Goal: Task Accomplishment & Management: Manage account settings

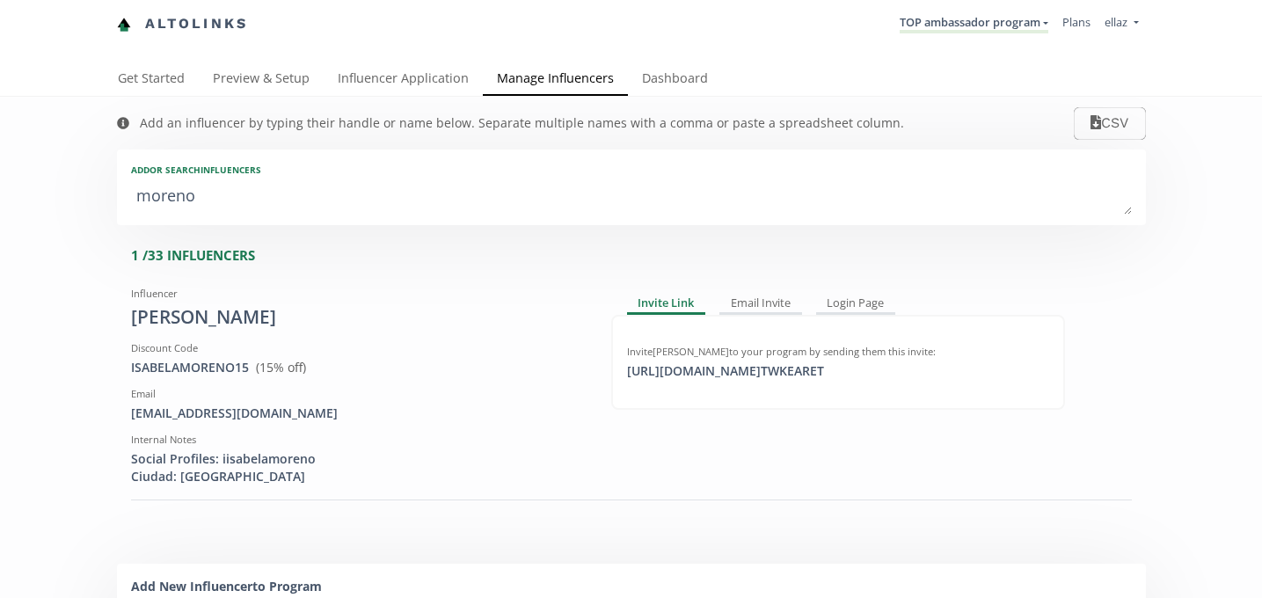
click at [990, 5] on nav "Altolinks TOP ambassador program KINEDU MACRO INFLUENCERS (prog ventas) Ambassa…" at bounding box center [631, 24] width 1029 height 48
click at [990, 13] on li "TOP ambassador program KINEDU MACRO INFLUENCERS (prog ventas) Ambassador Progra…" at bounding box center [974, 24] width 163 height 34
click at [990, 19] on link "TOP ambassador program" at bounding box center [974, 23] width 149 height 19
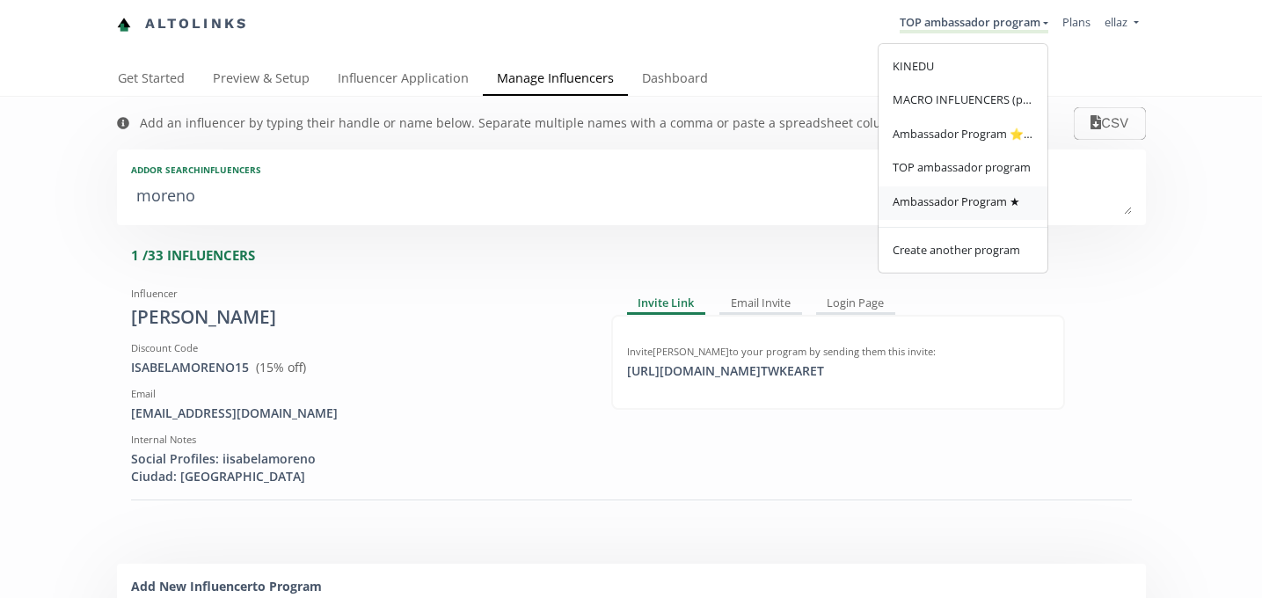
click at [969, 189] on link "Ambassador Program ★" at bounding box center [962, 203] width 169 height 34
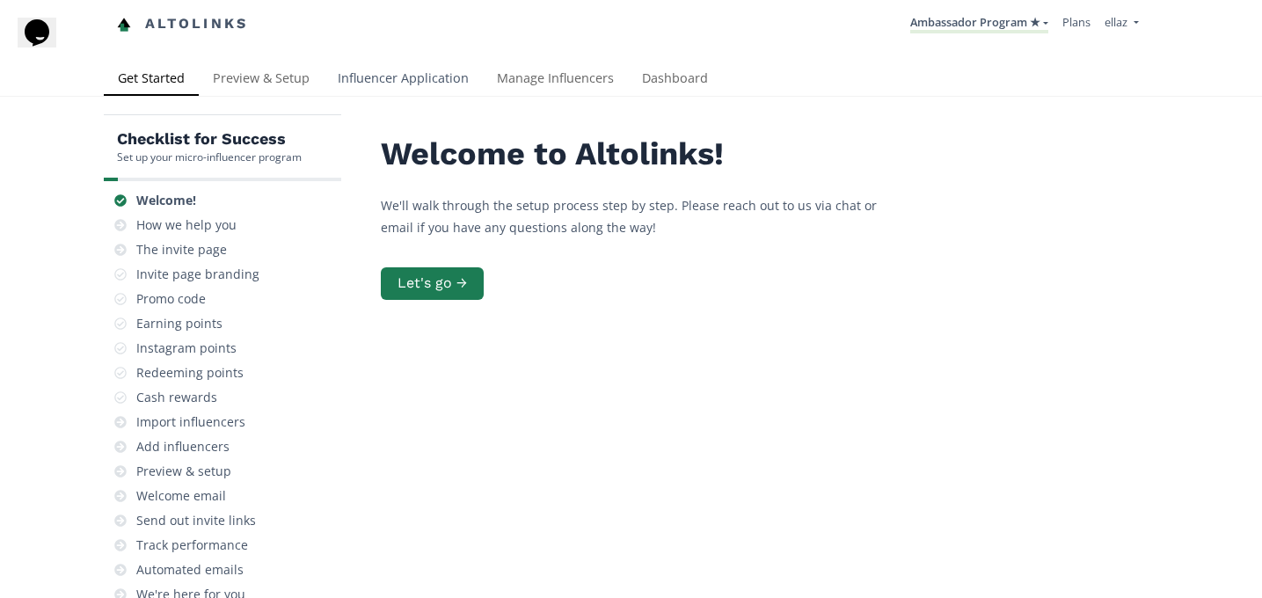
click at [426, 66] on link "Influencer Application" at bounding box center [403, 79] width 159 height 35
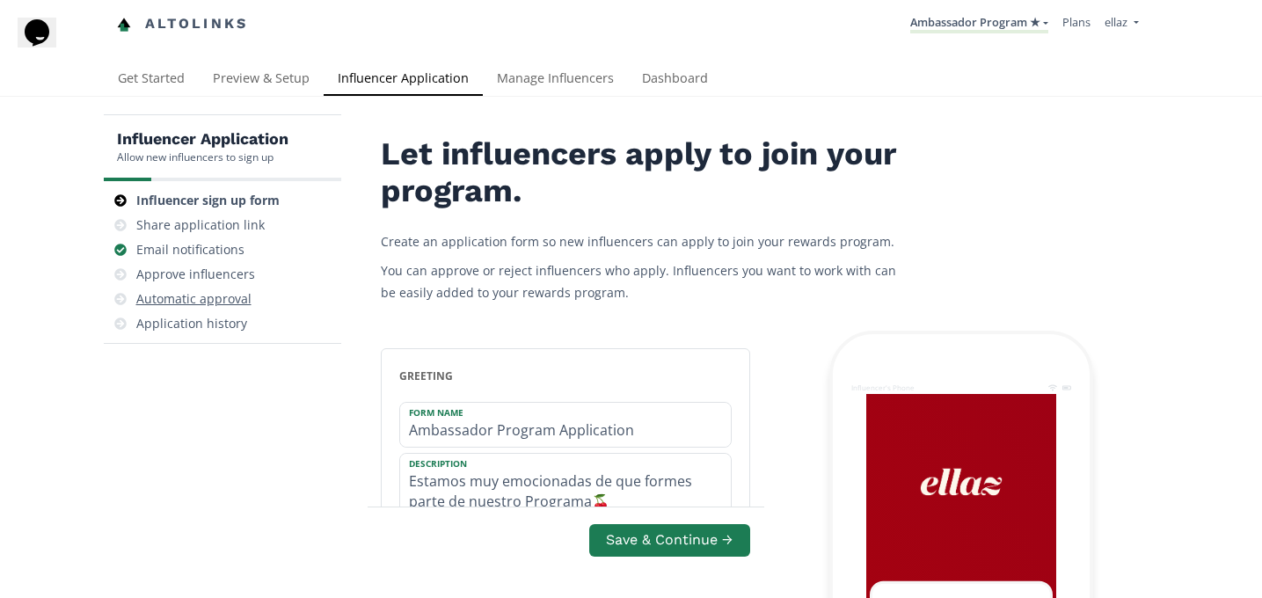
click at [231, 287] on div "Automatic approval" at bounding box center [222, 299] width 223 height 25
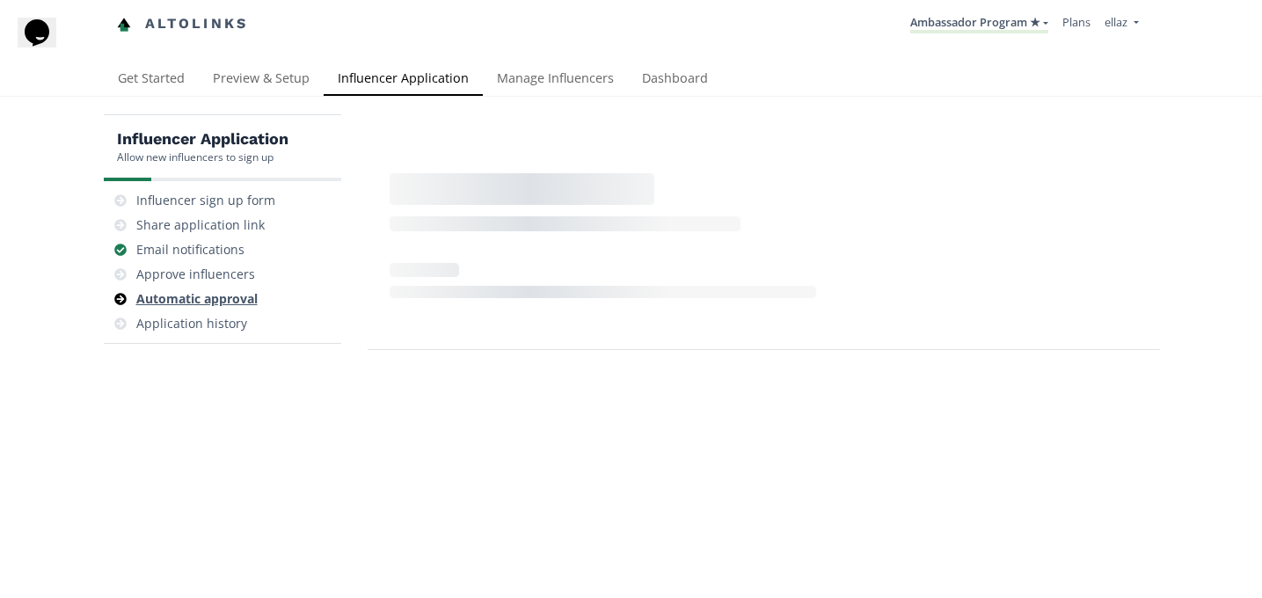
scroll to position [70, 0]
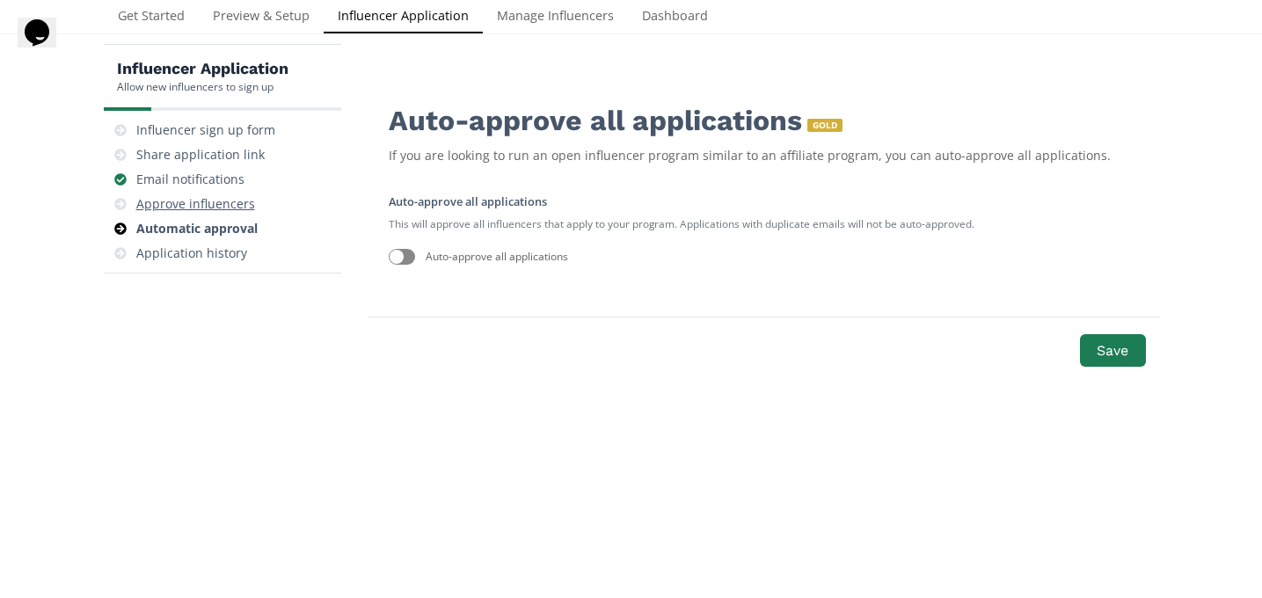
click at [198, 193] on div "Approve influencers" at bounding box center [222, 204] width 223 height 25
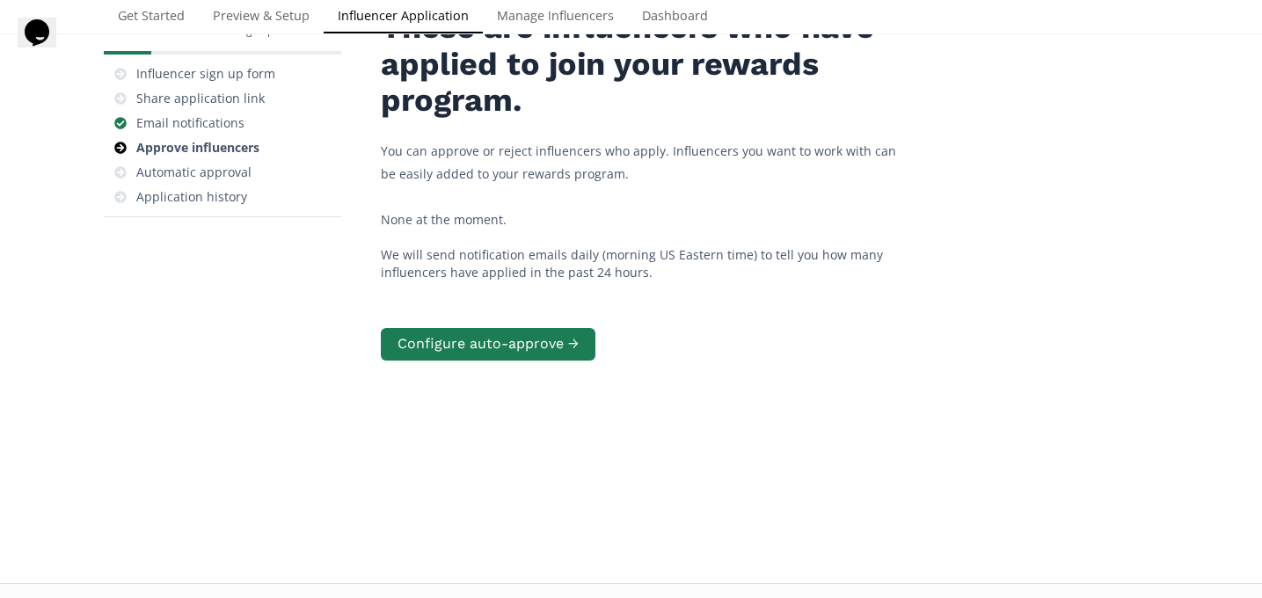
scroll to position [136, 0]
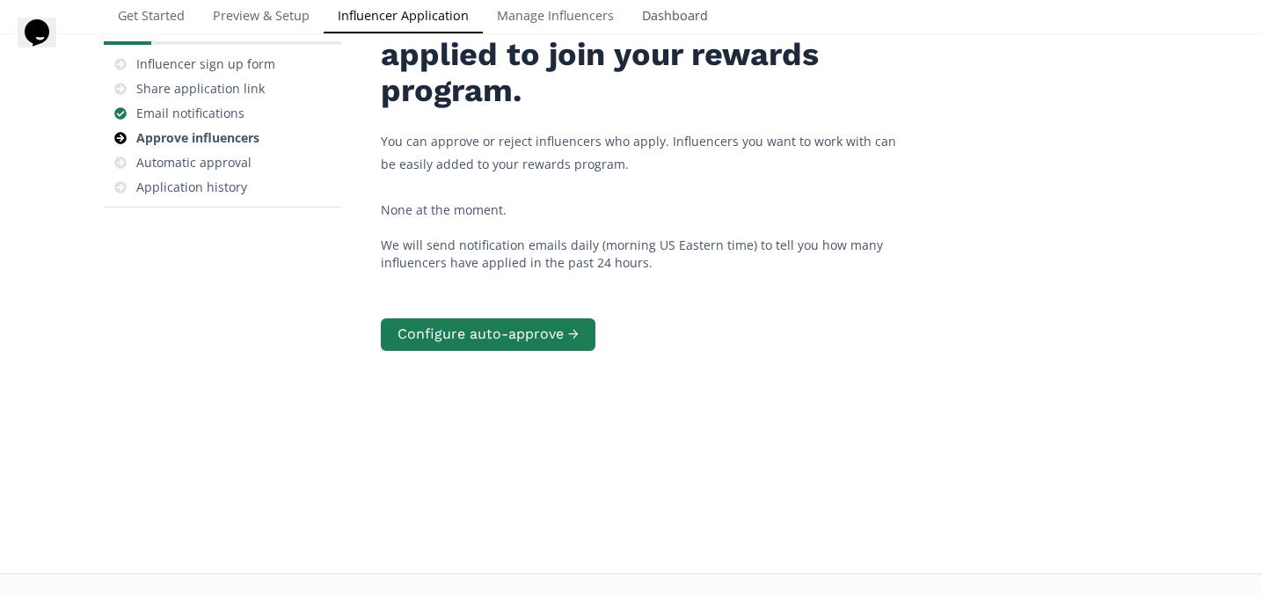
click at [665, 17] on link "Dashboard" at bounding box center [675, 17] width 94 height 35
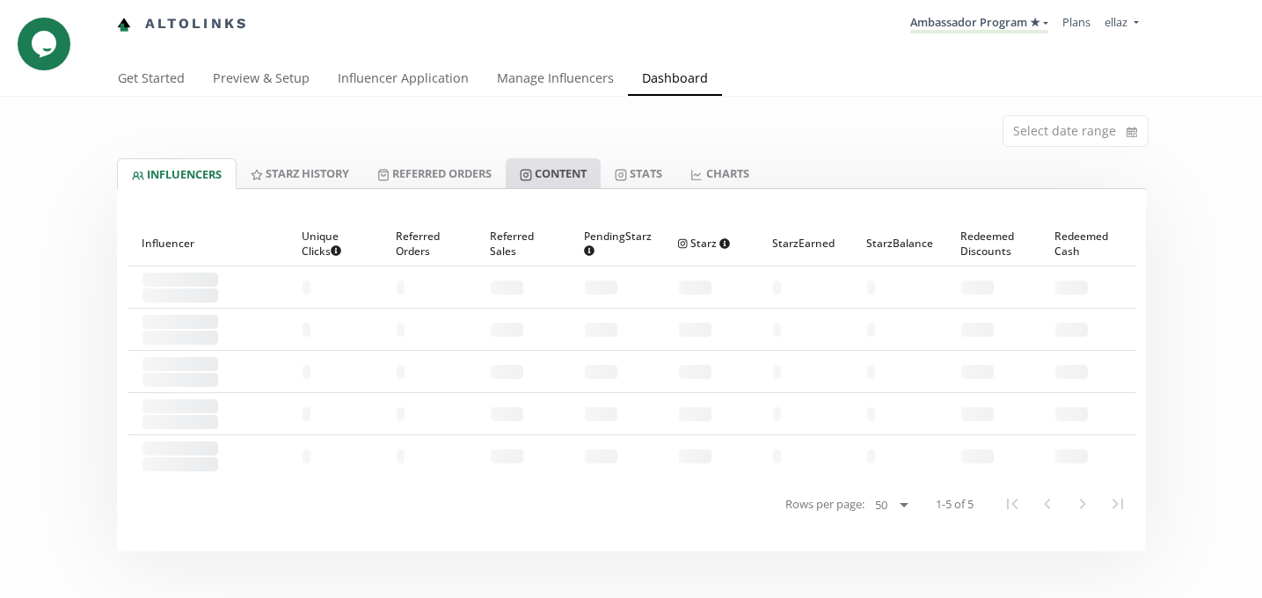
click at [531, 179] on rect at bounding box center [526, 175] width 11 height 11
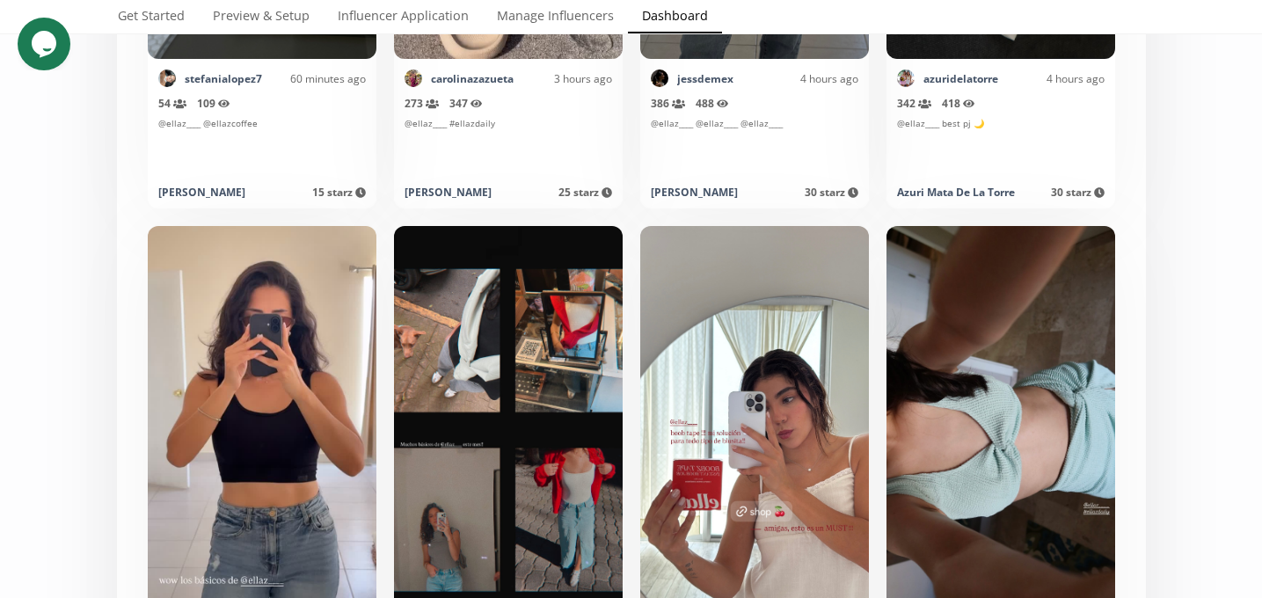
scroll to position [339, 0]
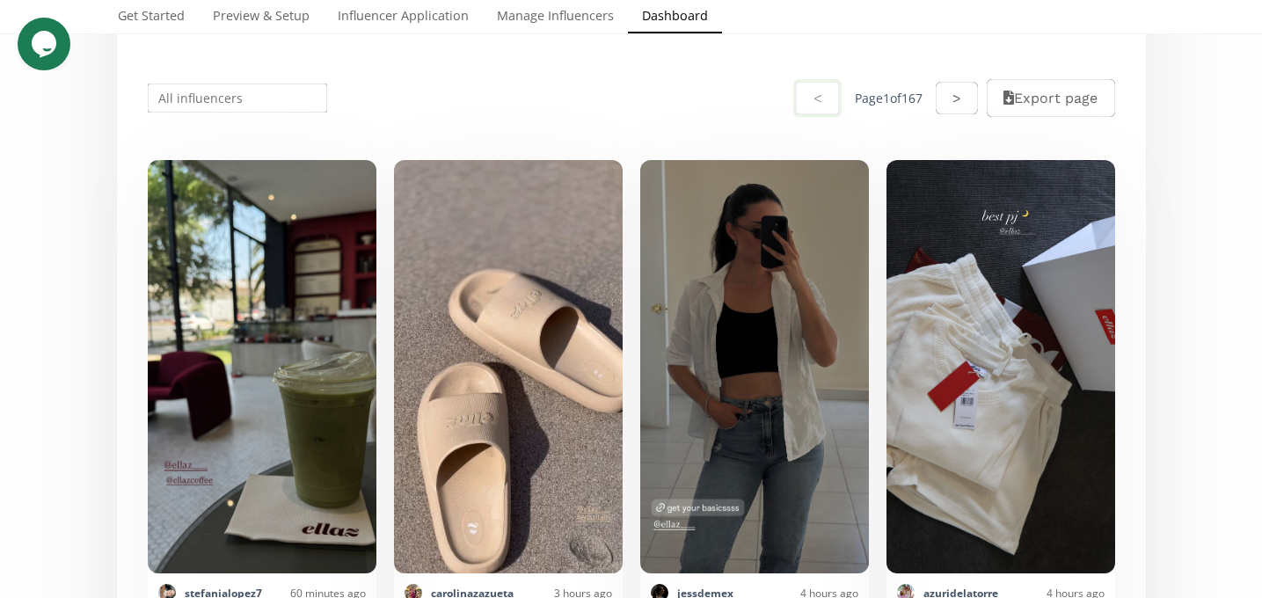
click at [258, 100] on input "text" at bounding box center [238, 98] width 186 height 34
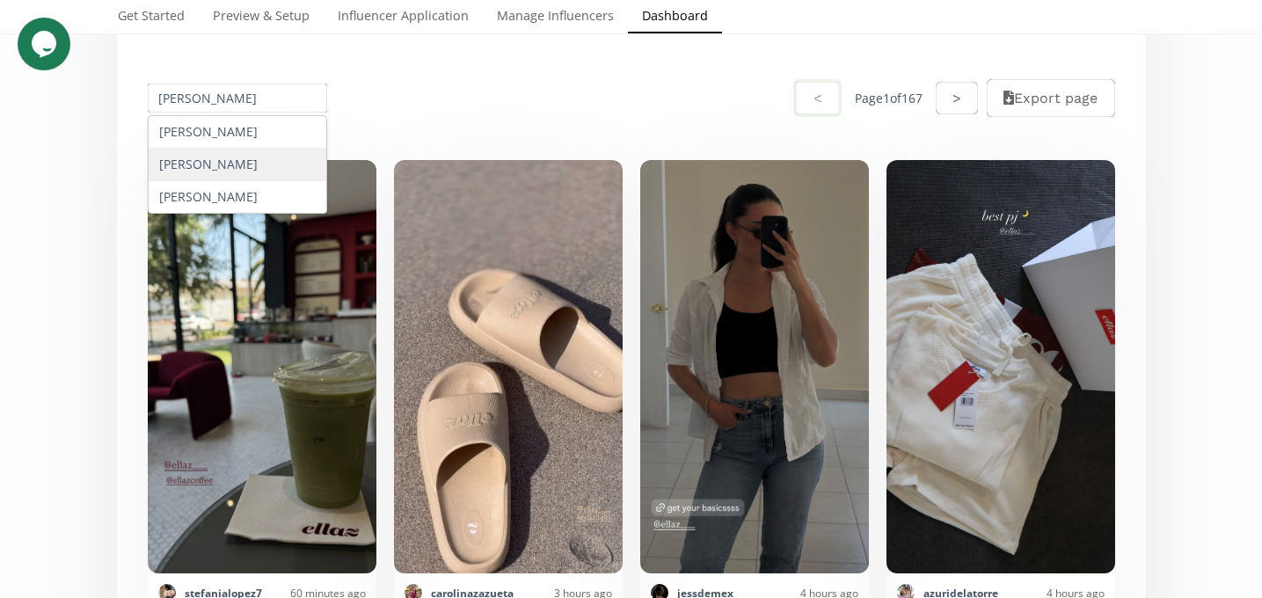
click at [253, 175] on div "Renata Belaunzaran" at bounding box center [238, 165] width 179 height 33
type input "Renata Belaunzaran"
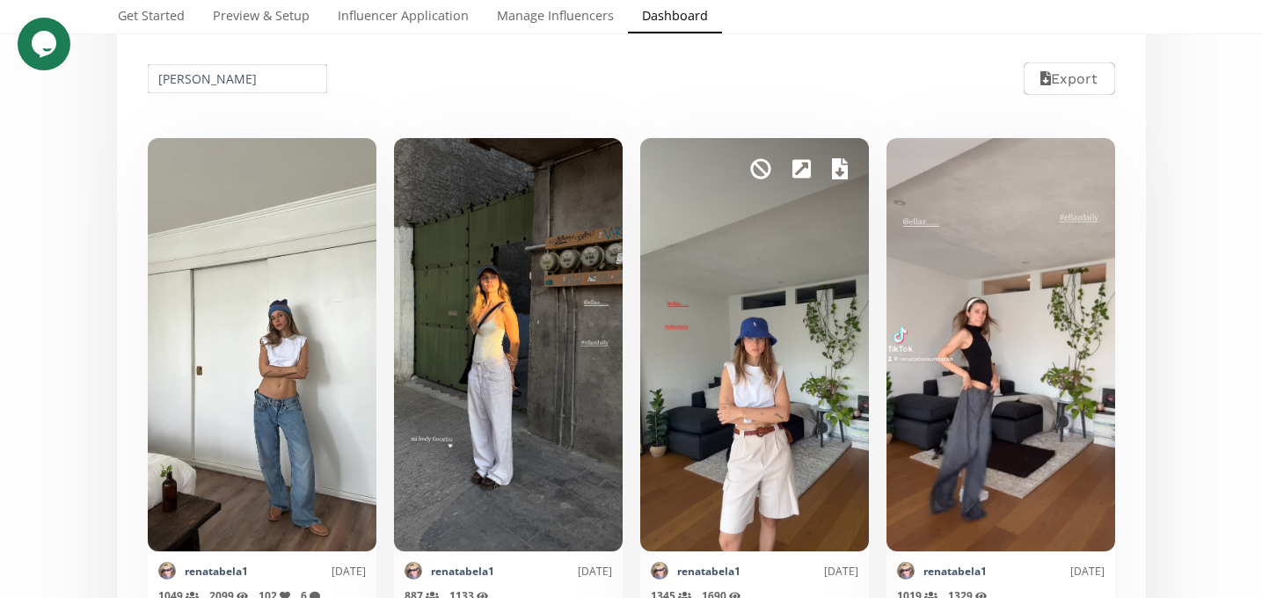
scroll to position [0, 0]
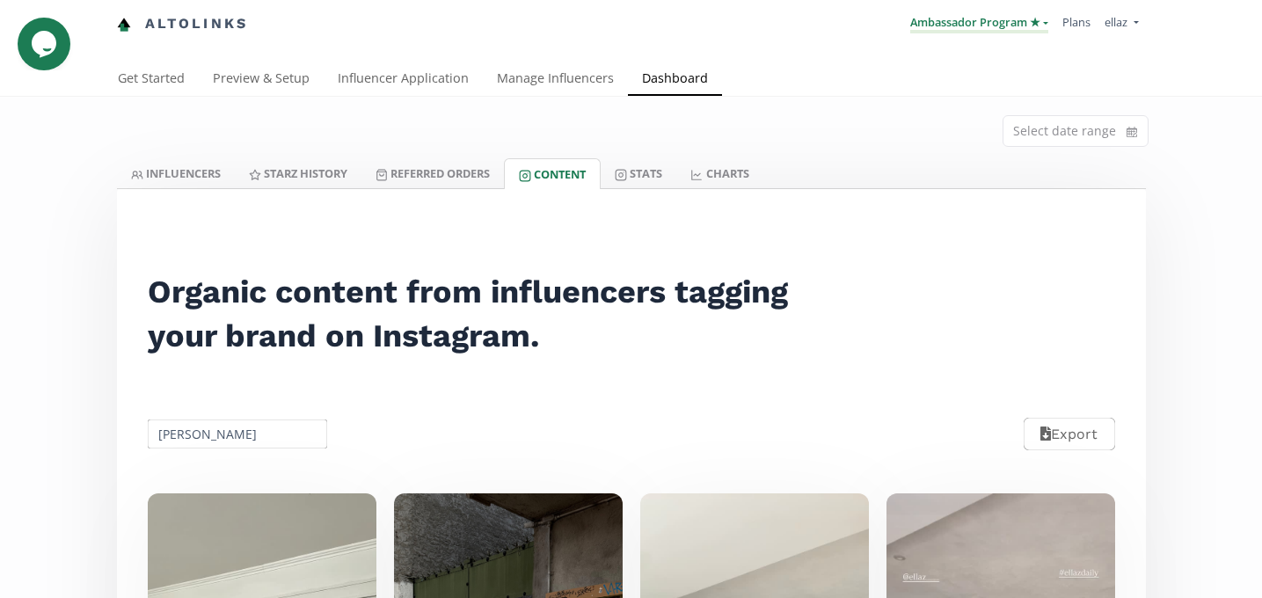
click at [1002, 27] on link "Ambassador Program ★" at bounding box center [979, 23] width 138 height 19
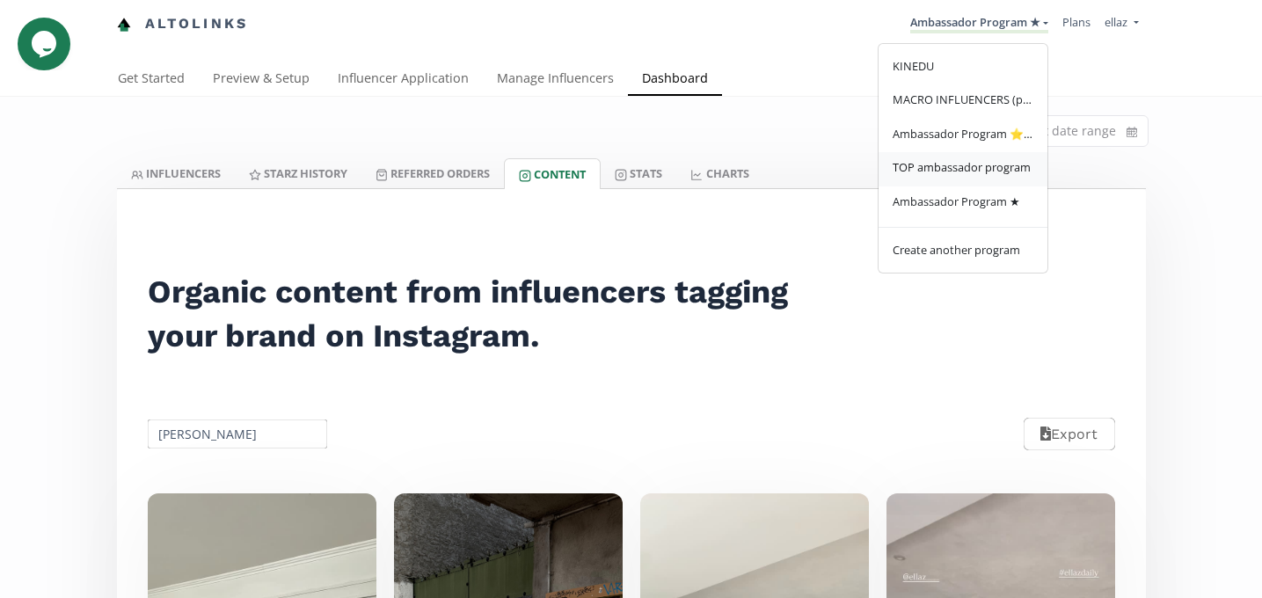
click at [988, 168] on span "TOP ambassador program" at bounding box center [962, 167] width 138 height 16
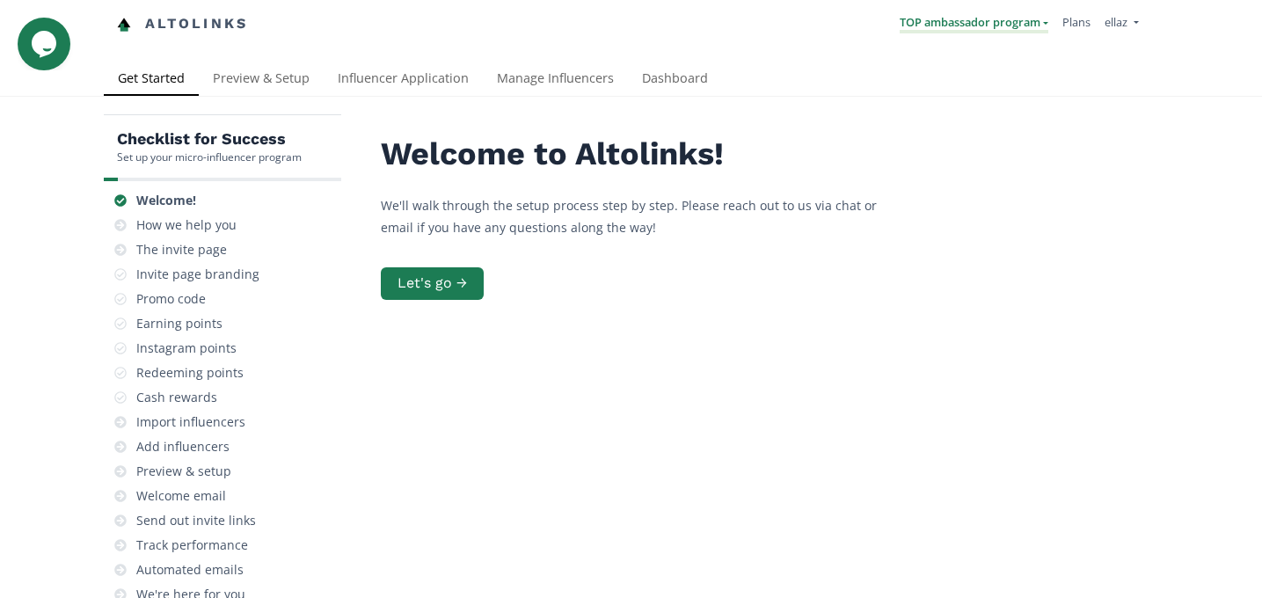
click at [923, 16] on link "TOP ambassador program" at bounding box center [974, 23] width 149 height 19
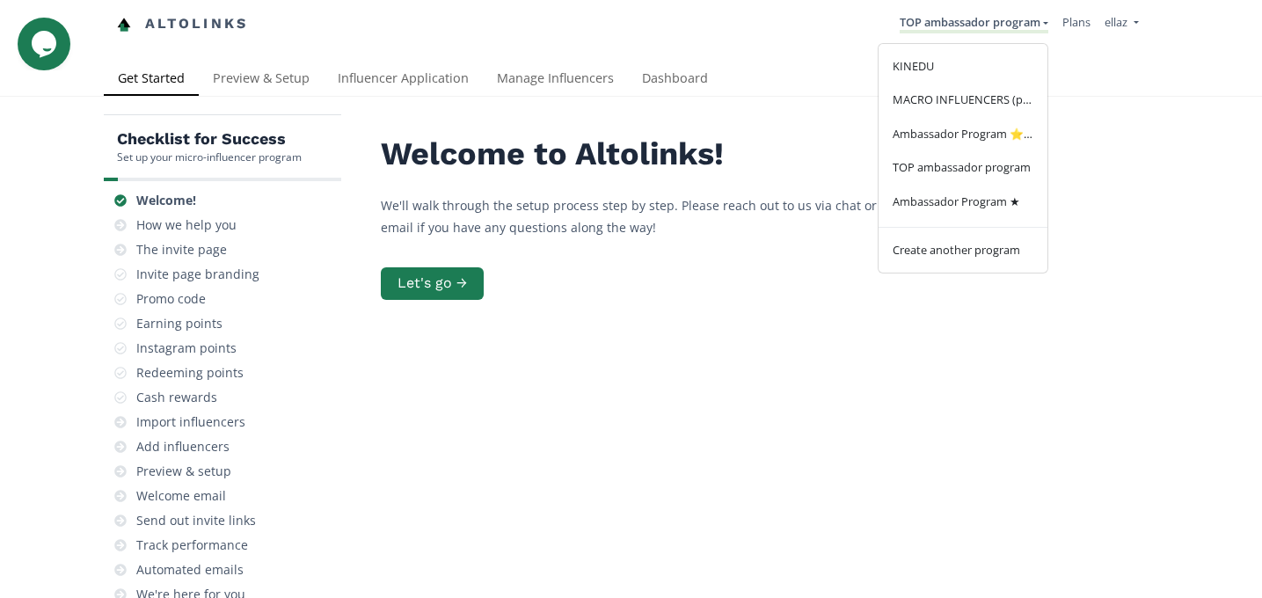
click at [704, 216] on p "We'll walk through the setup process step by step. Please reach out to us via c…" at bounding box center [645, 216] width 528 height 44
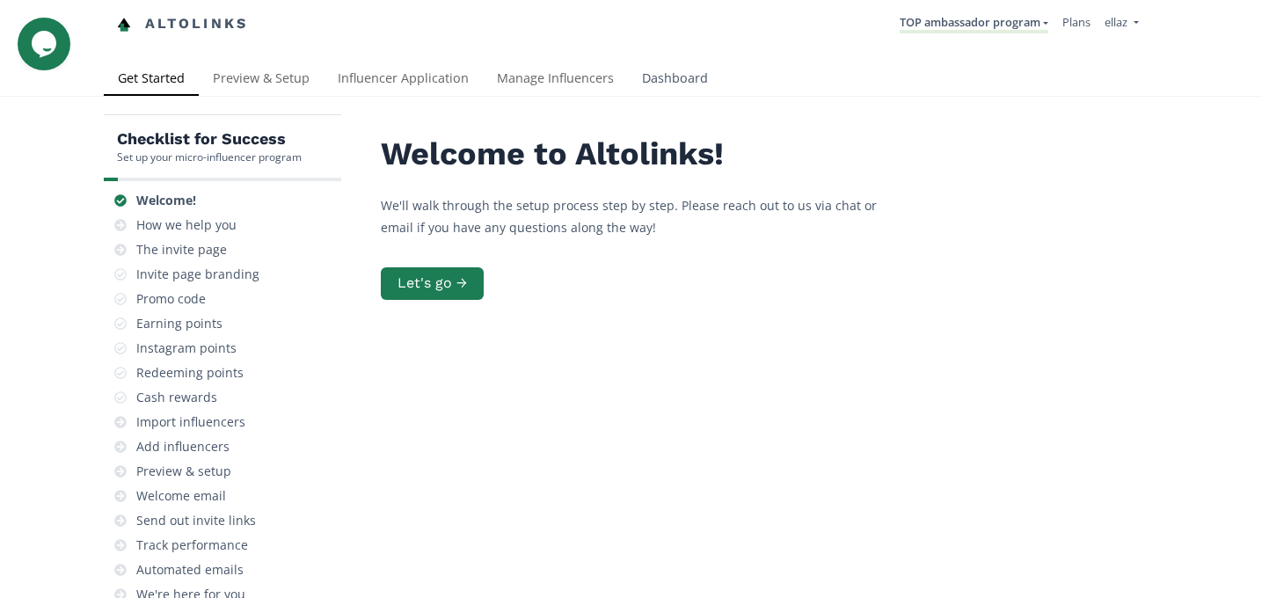
click at [663, 91] on link "Dashboard" at bounding box center [675, 79] width 94 height 35
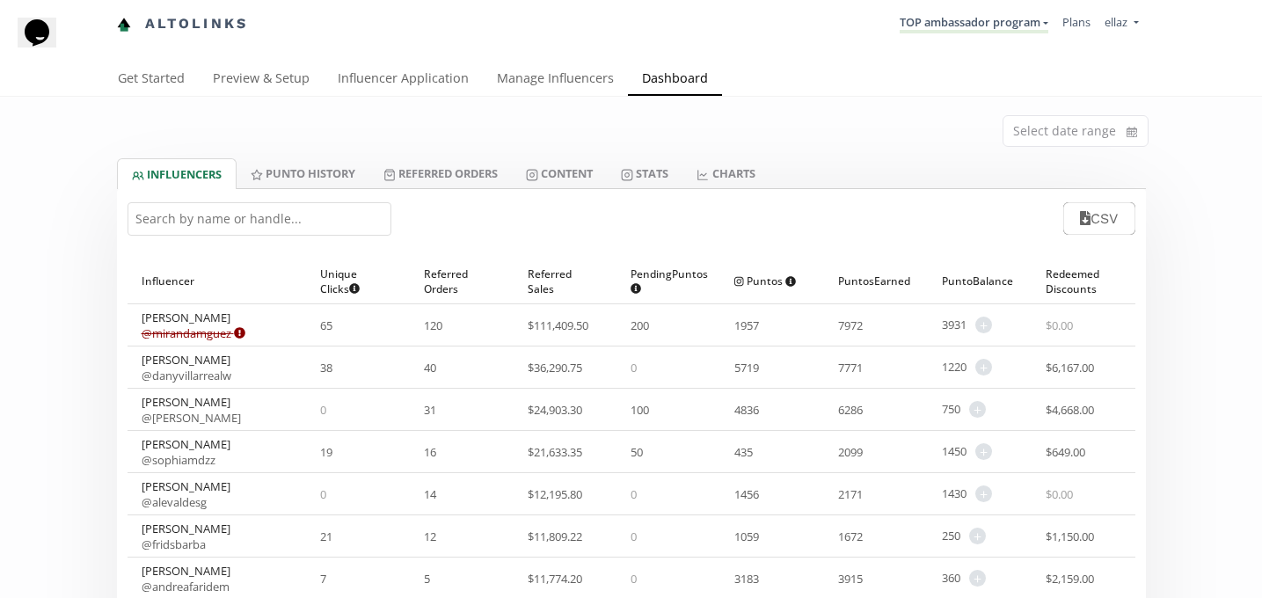
click at [234, 230] on input "text" at bounding box center [260, 218] width 264 height 33
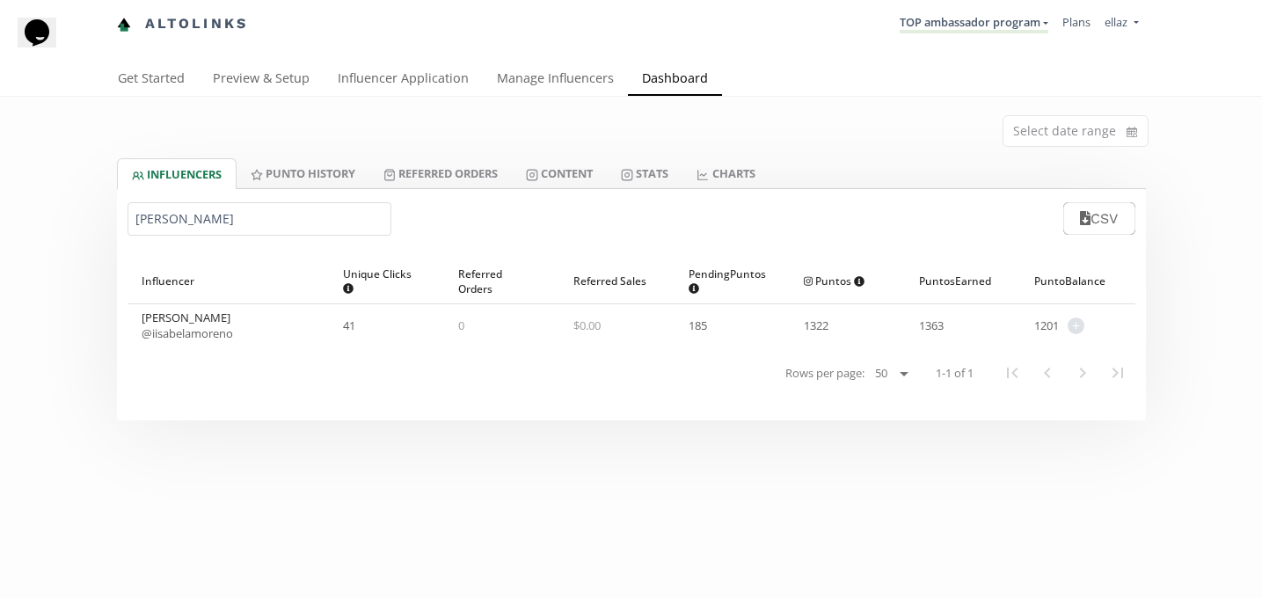
type input "isabela mo"
click at [196, 332] on link "@ iisabelamoreno" at bounding box center [187, 333] width 91 height 16
click at [586, 179] on link "Content" at bounding box center [559, 173] width 95 height 30
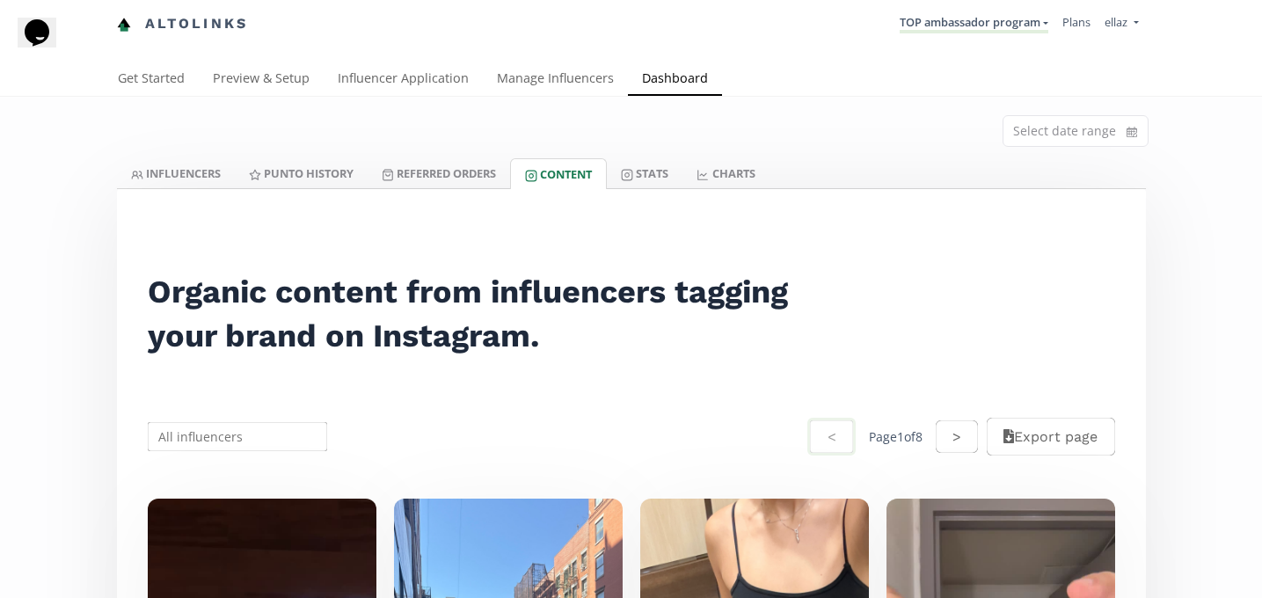
click at [236, 437] on input "text" at bounding box center [238, 436] width 186 height 34
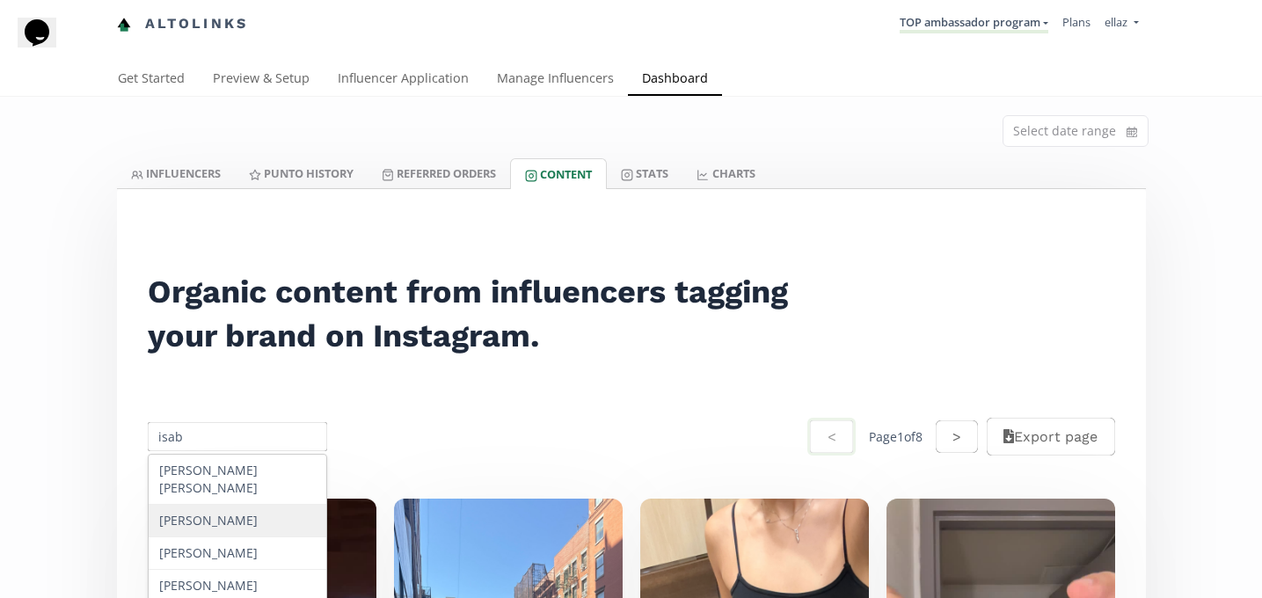
click at [265, 505] on div "Isabela Moreno" at bounding box center [238, 521] width 179 height 33
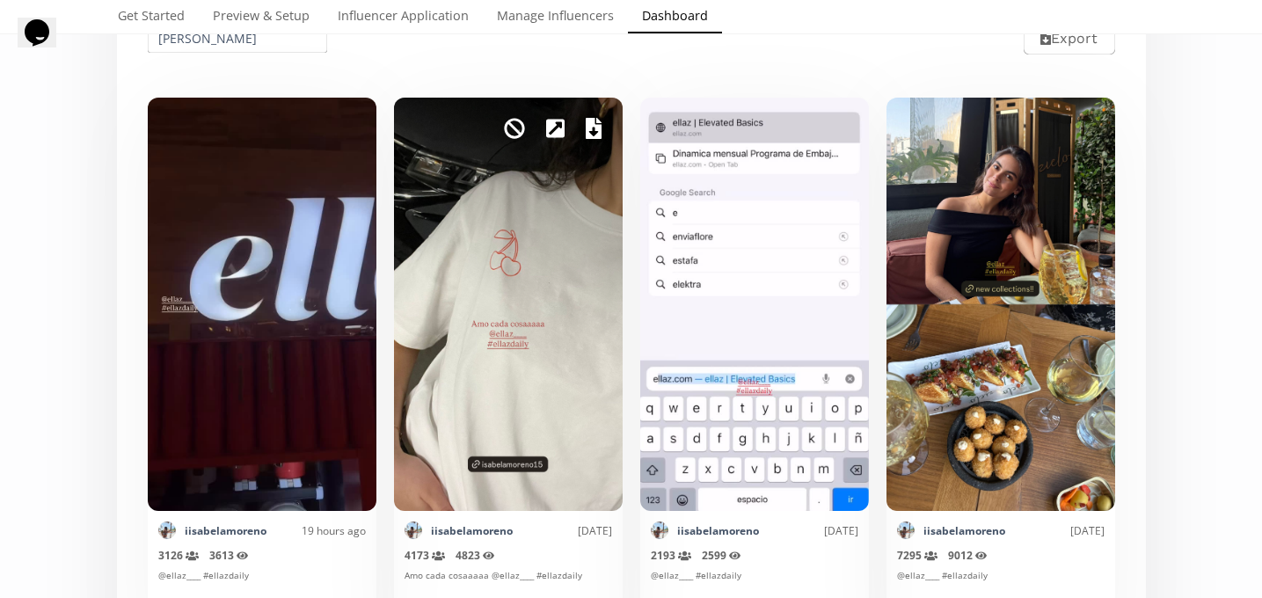
scroll to position [179, 0]
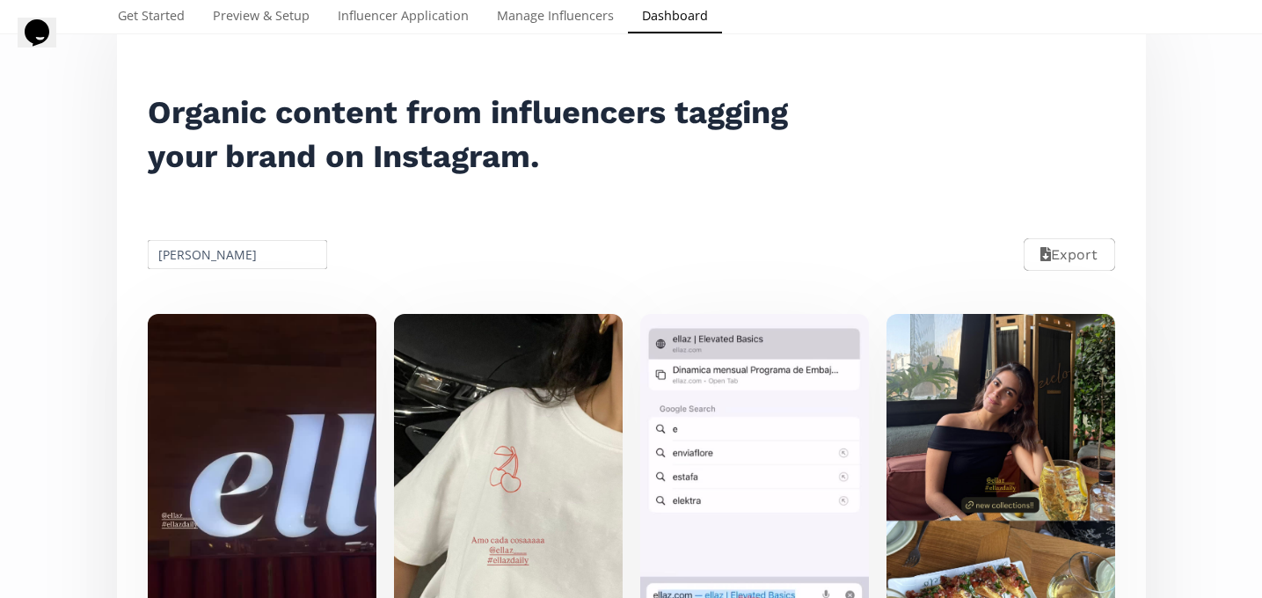
click at [189, 241] on input "Isabela Moreno" at bounding box center [238, 254] width 186 height 34
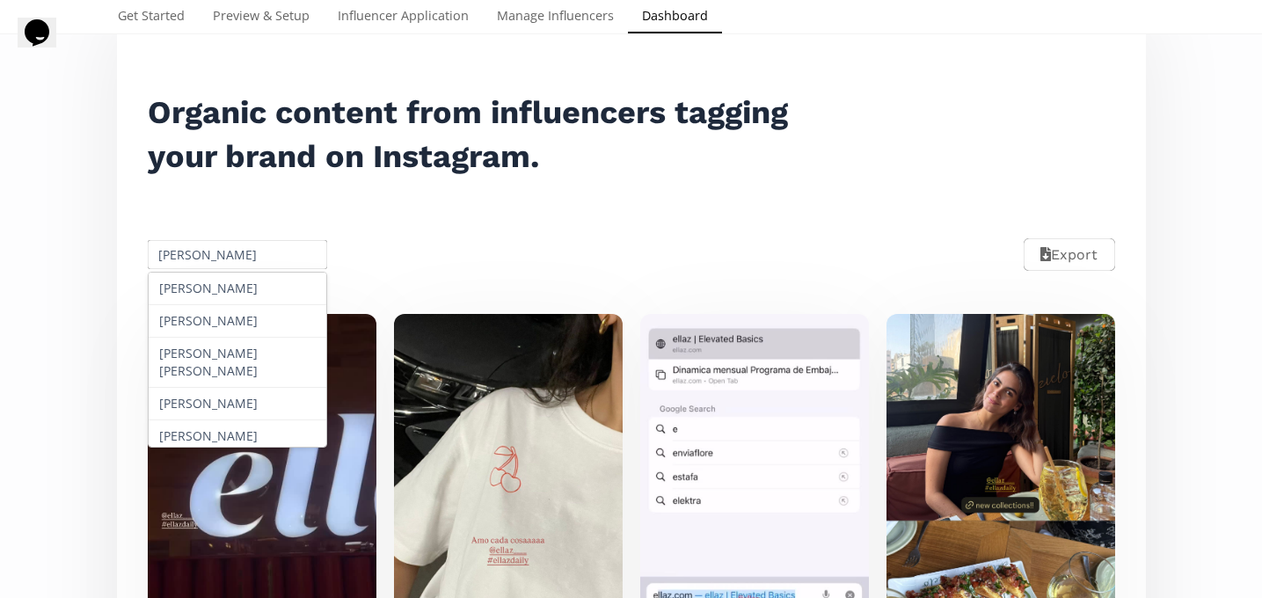
click at [189, 241] on input "Isabela Moreno" at bounding box center [238, 254] width 186 height 34
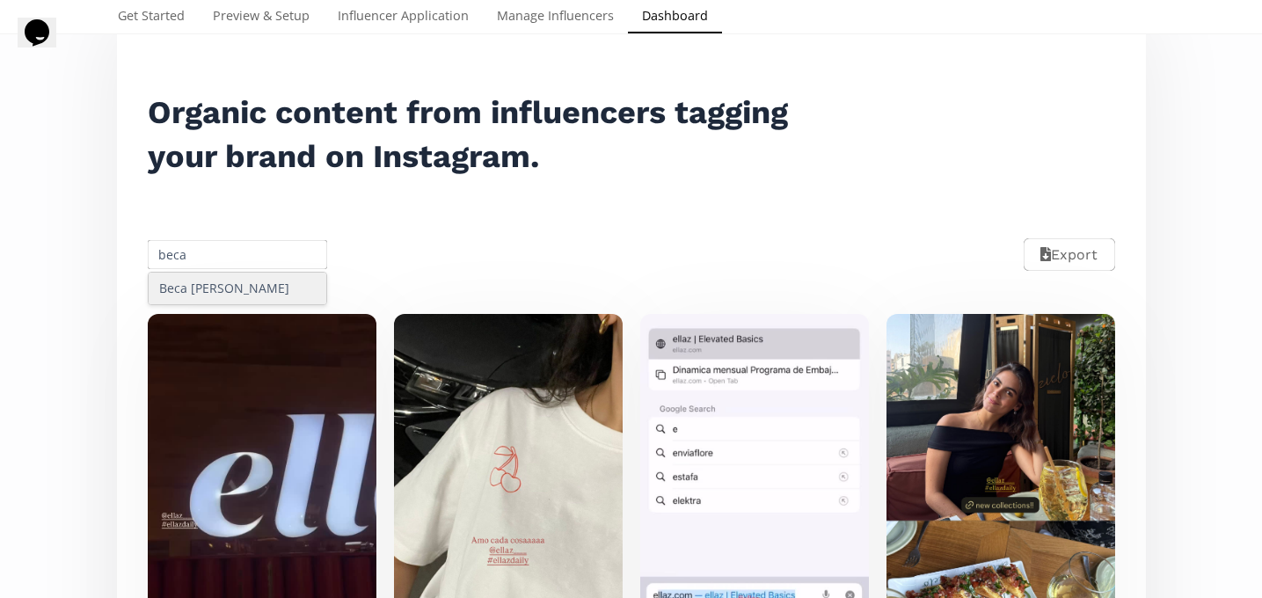
click at [204, 278] on div "Beca Trejo" at bounding box center [238, 289] width 179 height 32
type input "Beca Trejo"
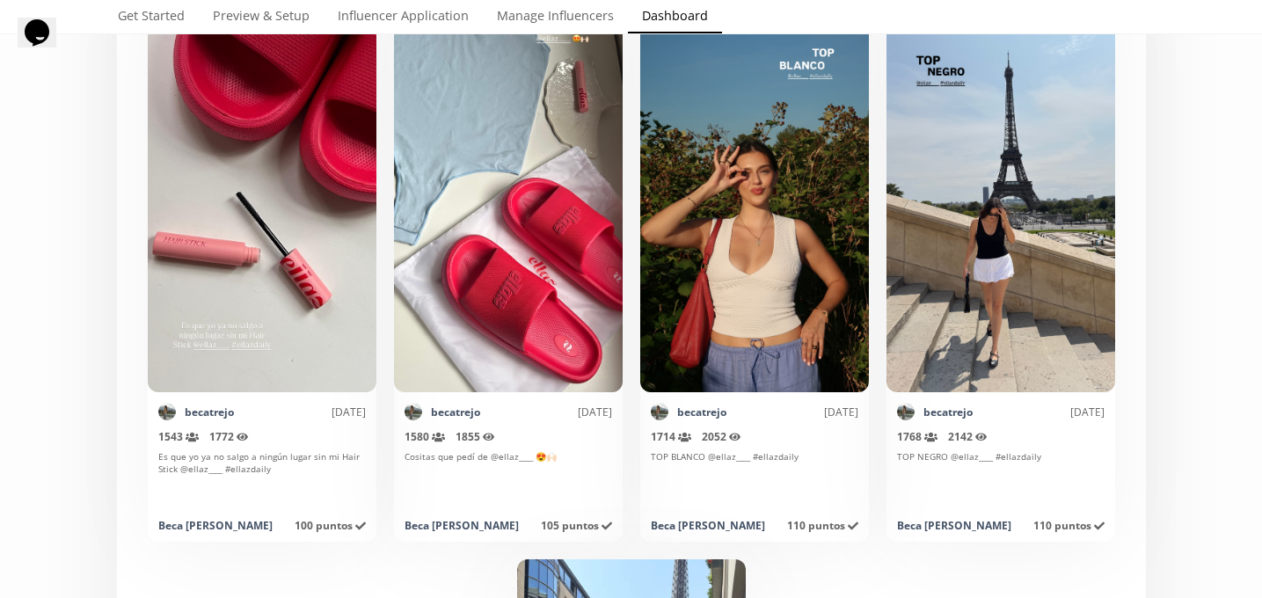
scroll to position [516, 0]
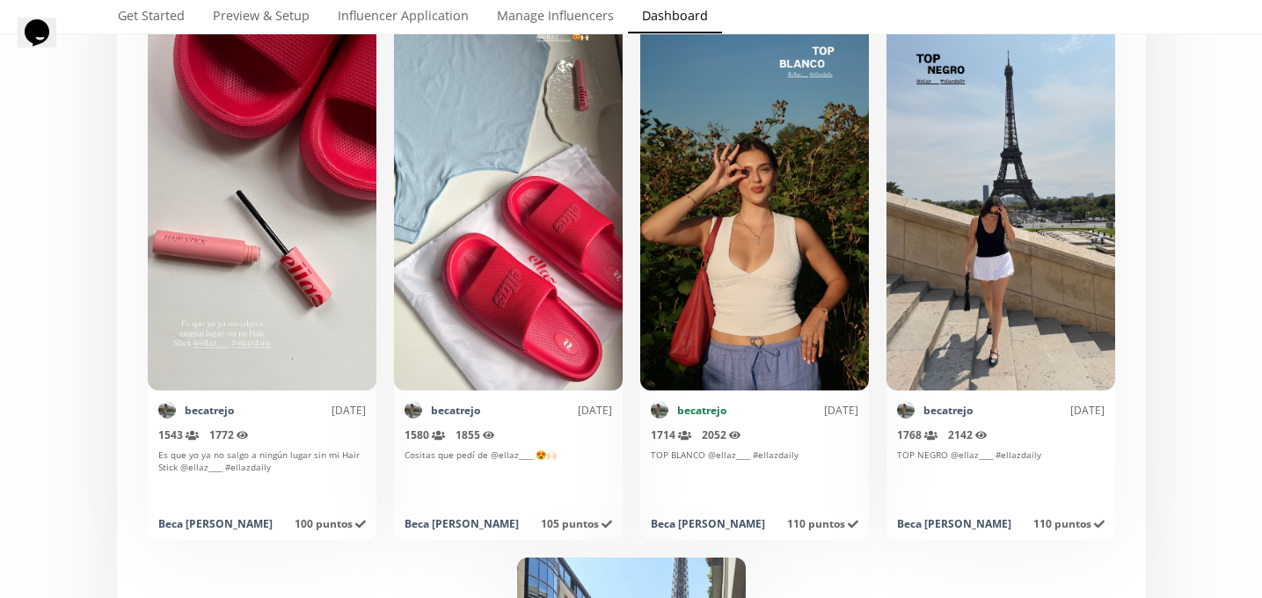
click at [705, 408] on link "becatrejo" at bounding box center [701, 410] width 49 height 15
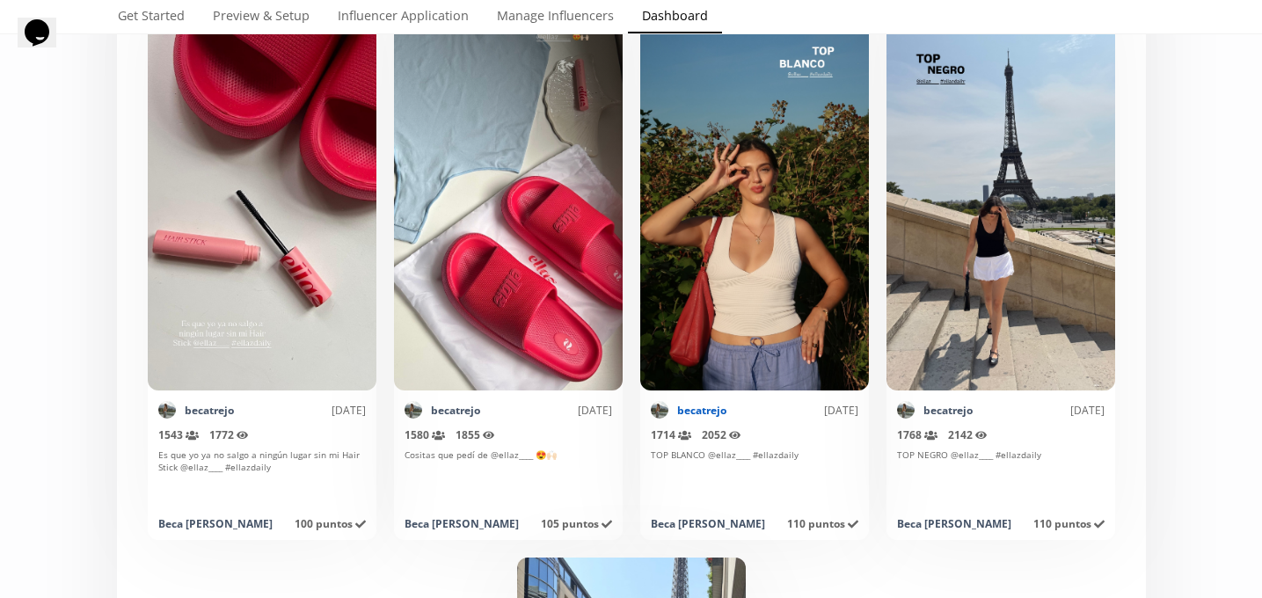
scroll to position [0, 0]
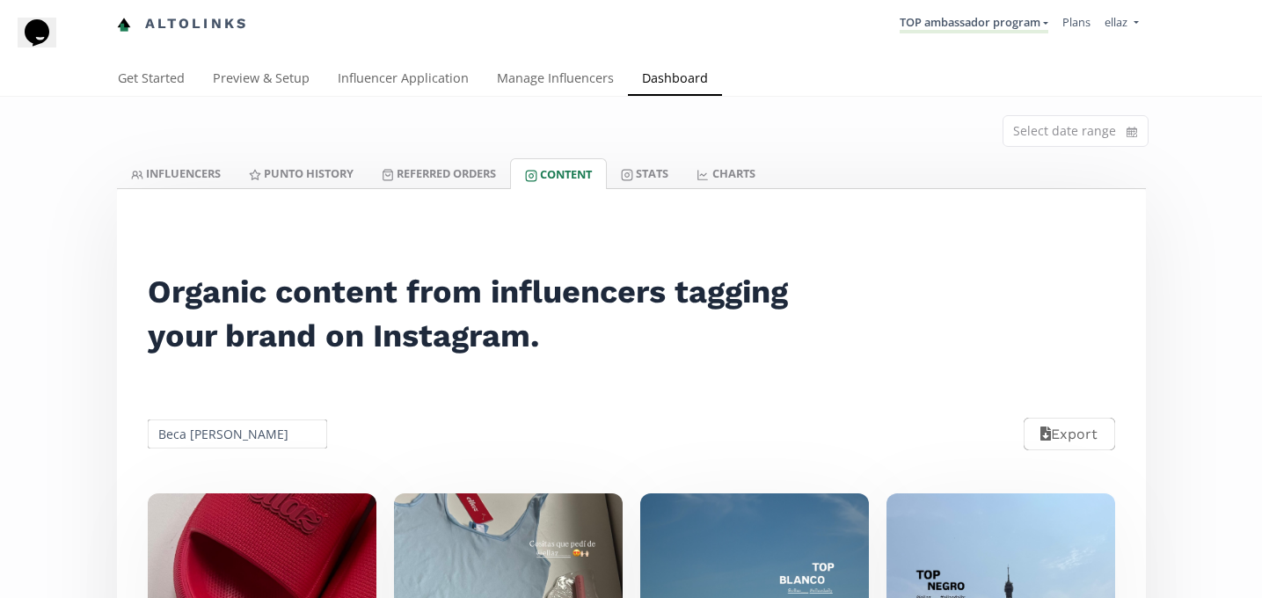
click at [958, 42] on nav "Altolinks TOP ambassador program KINEDU MACRO INFLUENCERS (prog ventas) Ambassa…" at bounding box center [631, 24] width 1029 height 48
click at [958, 33] on li "TOP ambassador program KINEDU MACRO INFLUENCERS (prog ventas) Ambassador Progra…" at bounding box center [974, 24] width 163 height 34
click at [958, 29] on link "TOP ambassador program" at bounding box center [974, 23] width 149 height 19
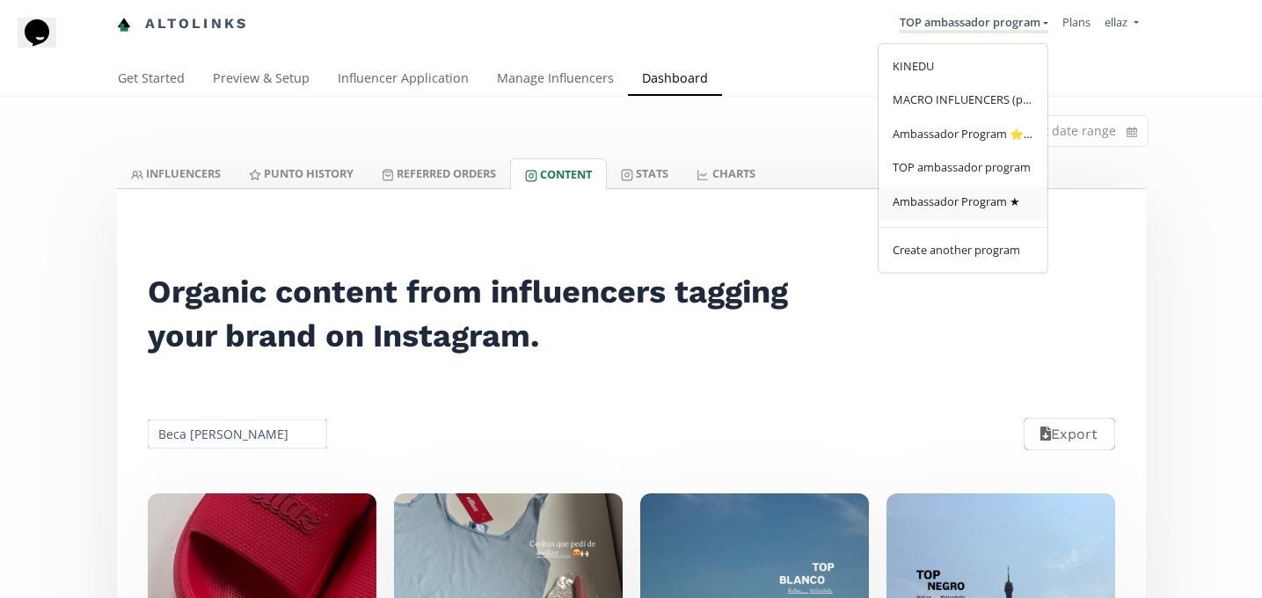
click at [971, 209] on span "Ambassador Program ★" at bounding box center [957, 201] width 128 height 16
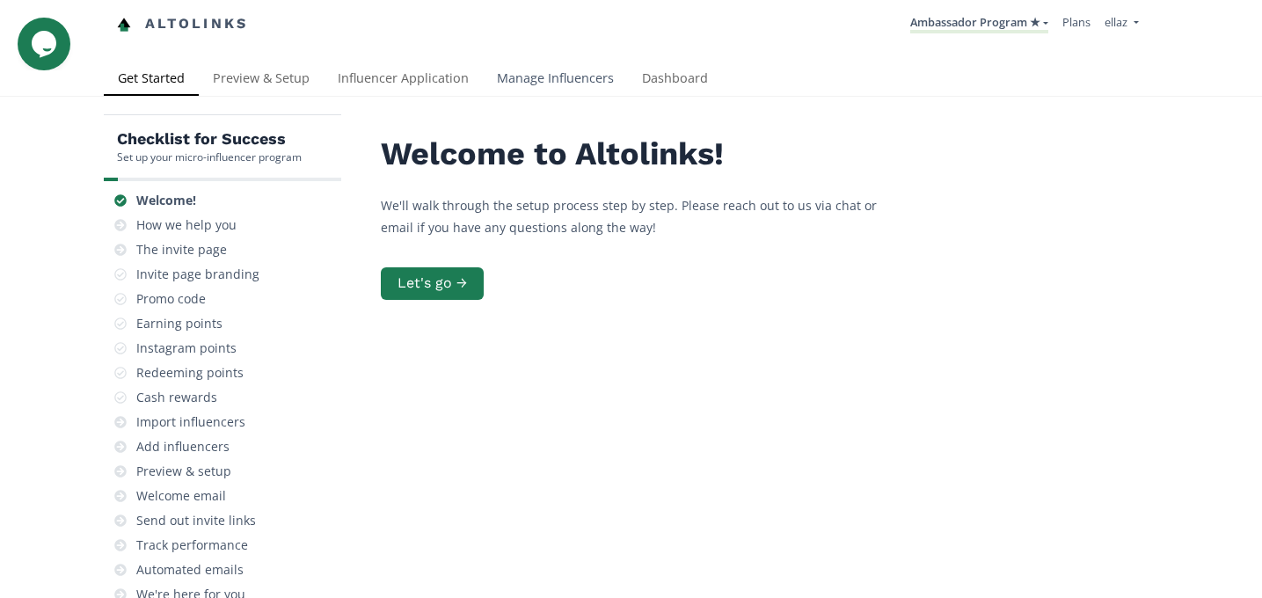
click at [591, 73] on link "Manage Influencers" at bounding box center [555, 79] width 145 height 35
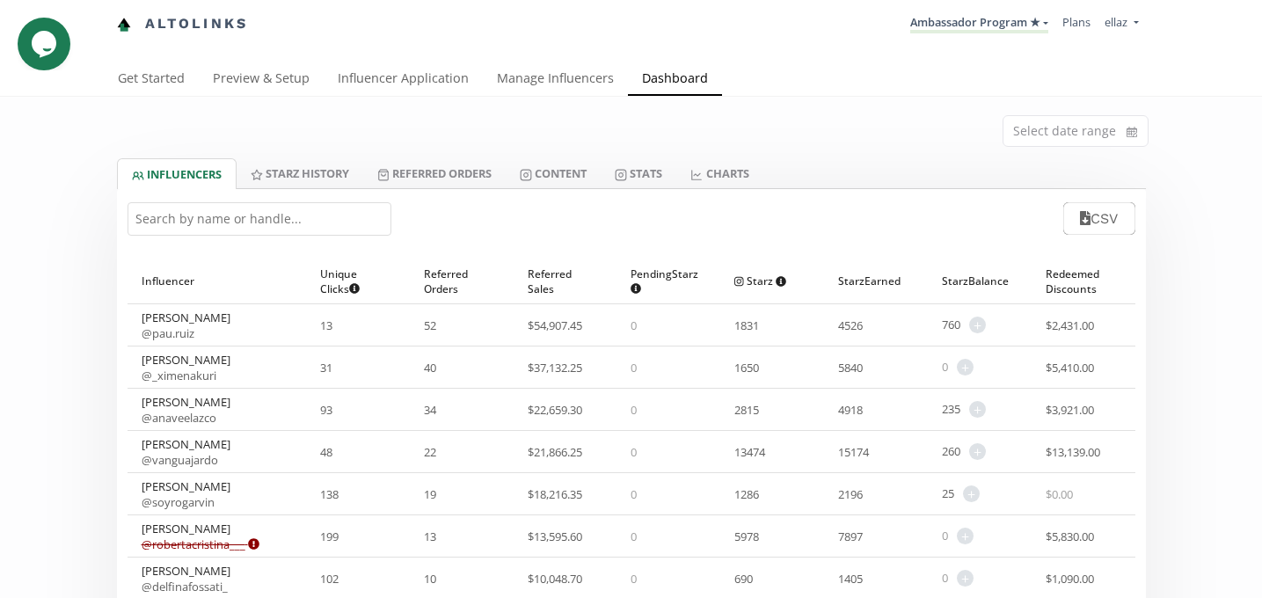
click at [280, 222] on input "text" at bounding box center [260, 218] width 264 height 33
type input "e"
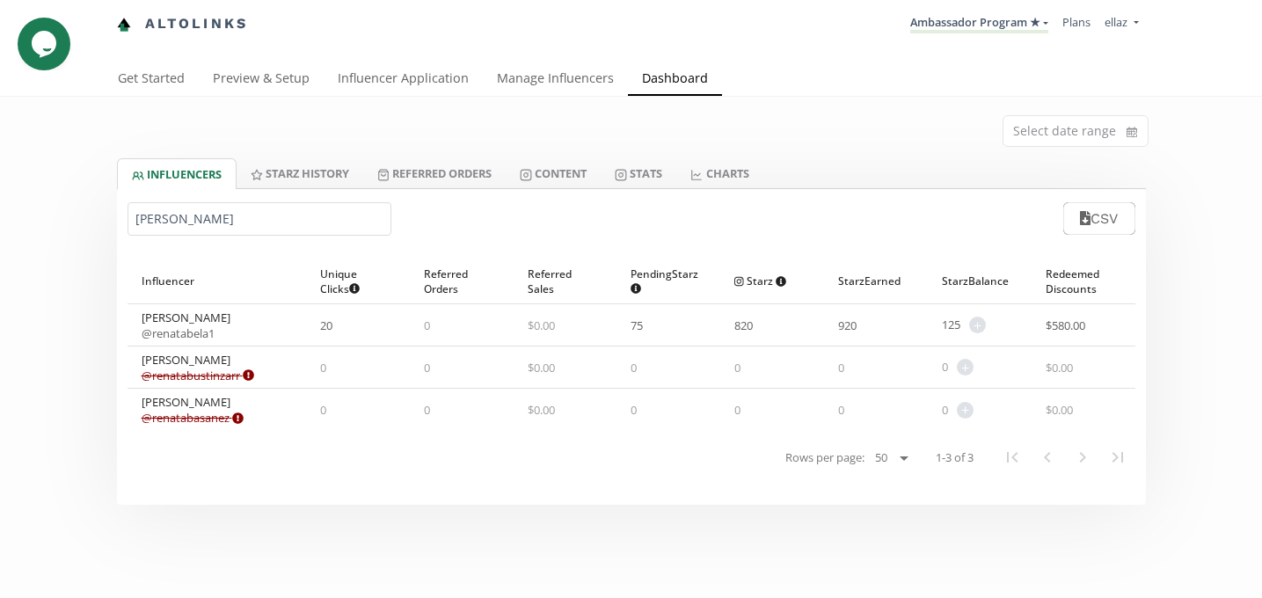
click at [200, 339] on link "@ renatabela1" at bounding box center [178, 333] width 73 height 16
click at [256, 218] on input "[PERSON_NAME]" at bounding box center [260, 218] width 264 height 33
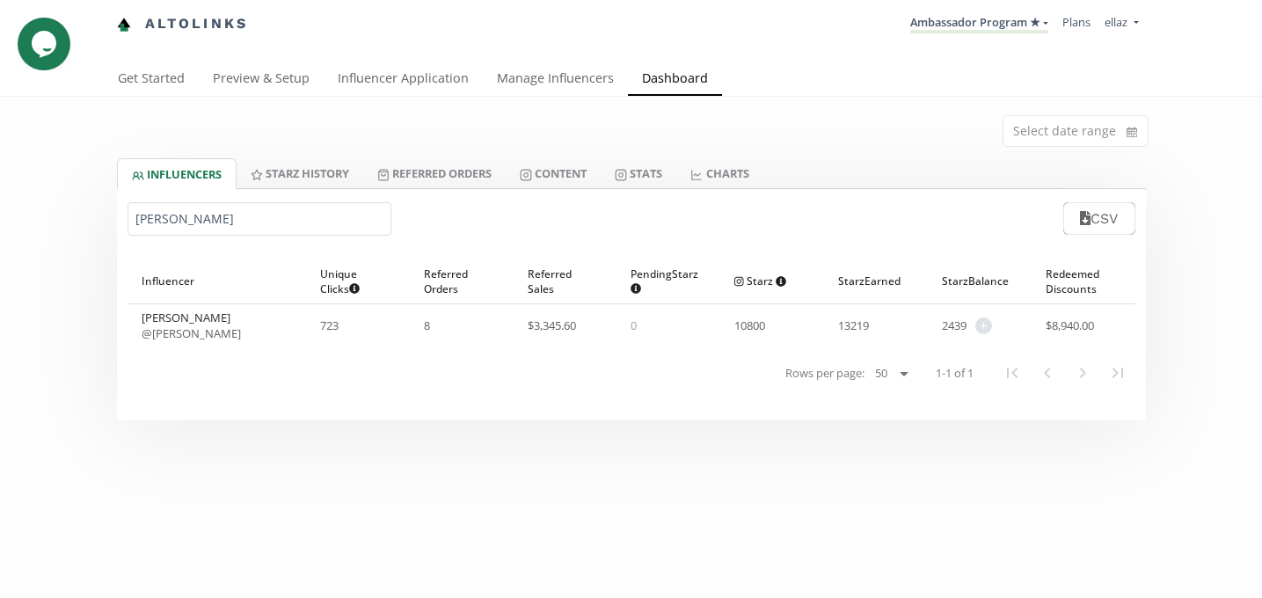
type input "[PERSON_NAME]"
click at [197, 332] on link "@ michelle__sevilla" at bounding box center [191, 333] width 99 height 16
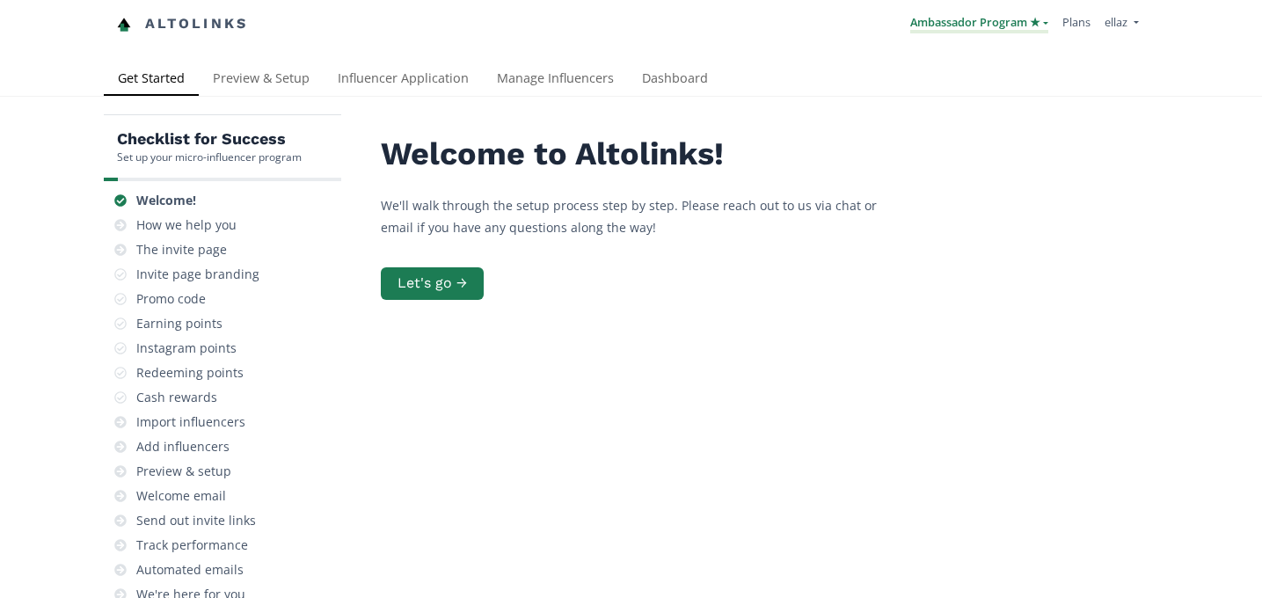
click at [947, 14] on link "Ambassador Program ★" at bounding box center [979, 23] width 138 height 19
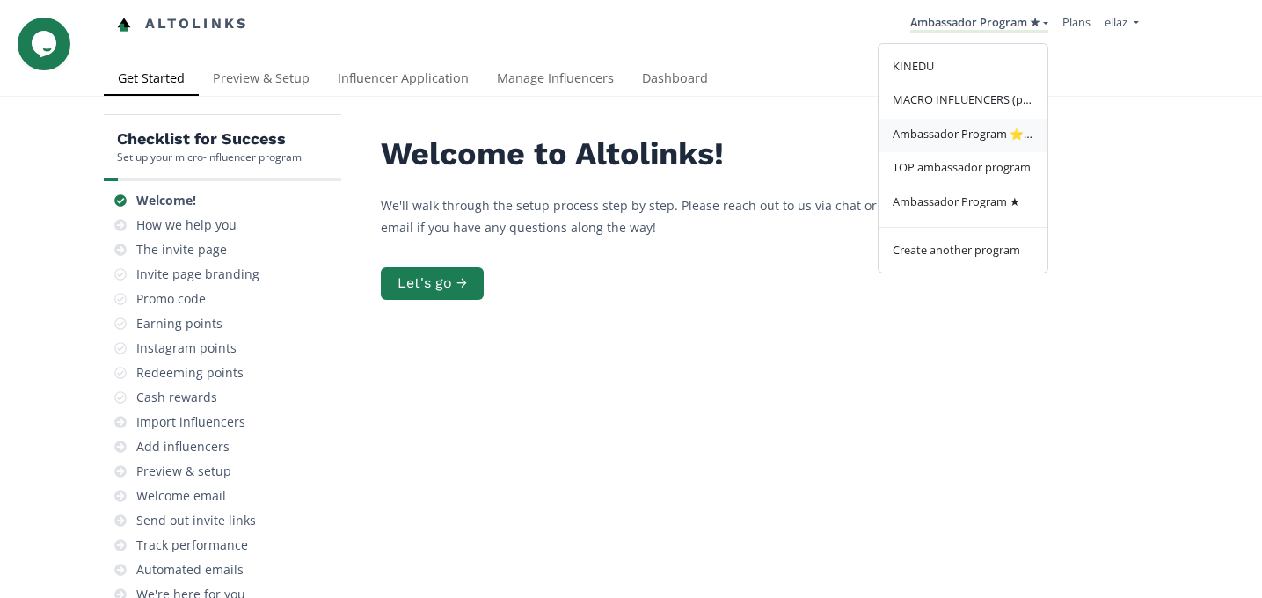
click at [1000, 143] on link "Ambassador Program ⭐️⭐️" at bounding box center [962, 136] width 169 height 34
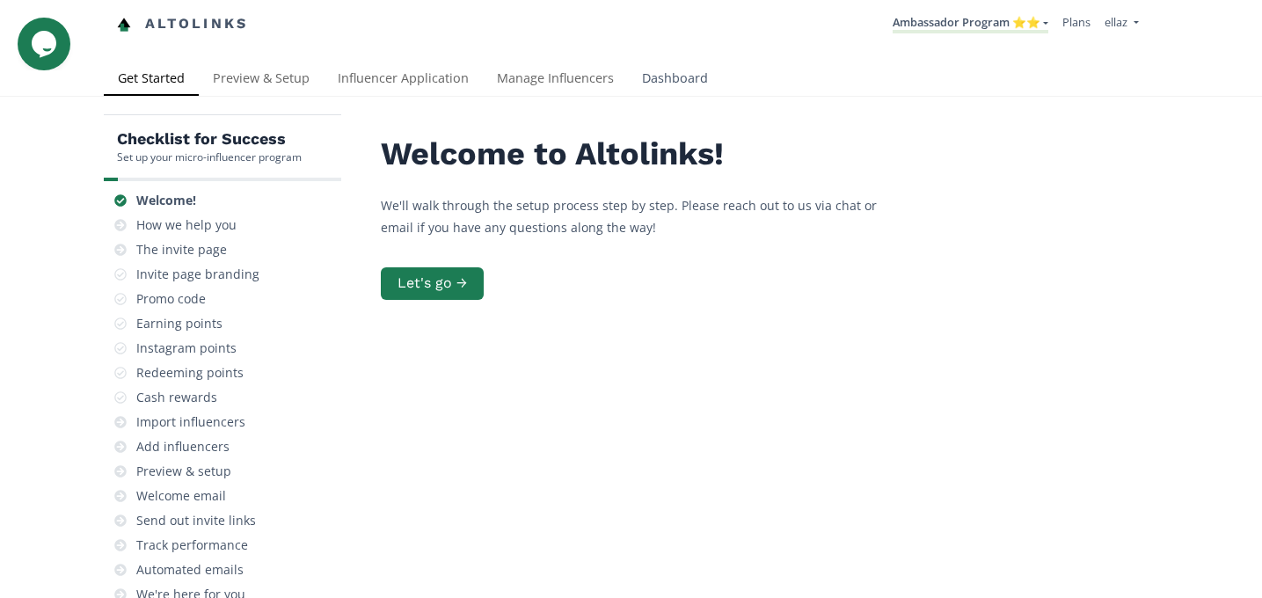
click at [673, 86] on link "Dashboard" at bounding box center [675, 79] width 94 height 35
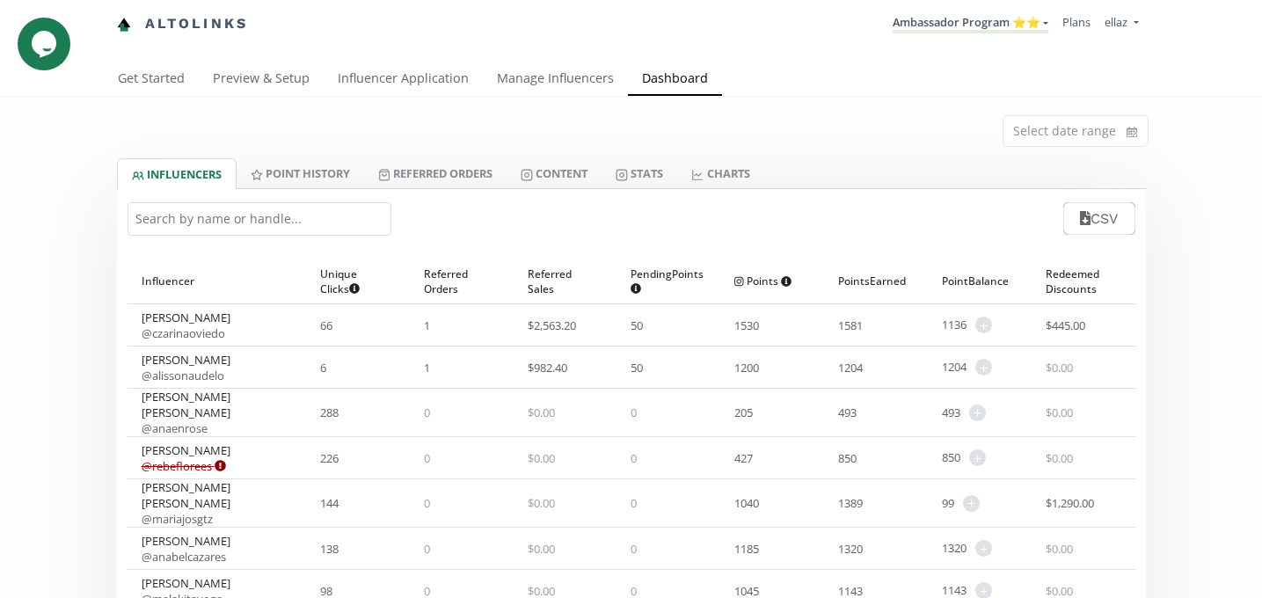
click at [230, 230] on input "text" at bounding box center [260, 218] width 264 height 33
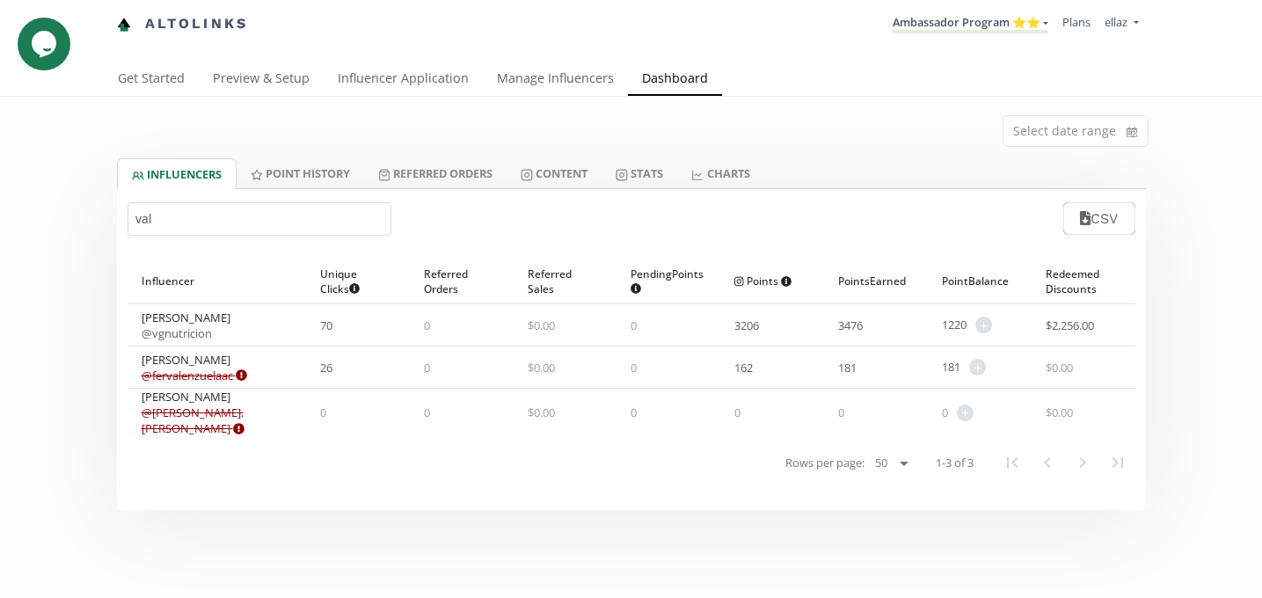
click at [159, 337] on link "@ vgnutricion" at bounding box center [177, 333] width 70 height 16
click at [261, 226] on input "val" at bounding box center [260, 218] width 264 height 33
paste input "[PERSON_NAME] Mogas"
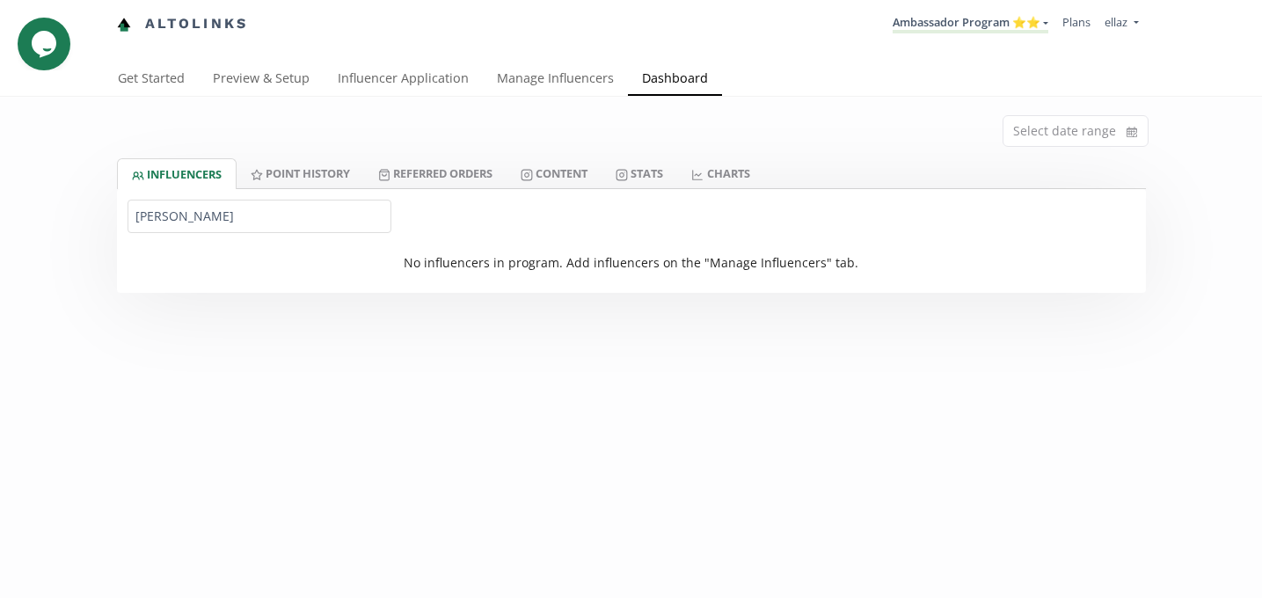
click at [149, 211] on input "[PERSON_NAME]" at bounding box center [260, 216] width 264 height 33
click at [283, 222] on input "Camila Rodriguez Mogas" at bounding box center [260, 216] width 264 height 33
type input "Camila Rodriguez"
click at [1017, 16] on link "Ambassador Program ⭐️⭐️" at bounding box center [971, 23] width 156 height 19
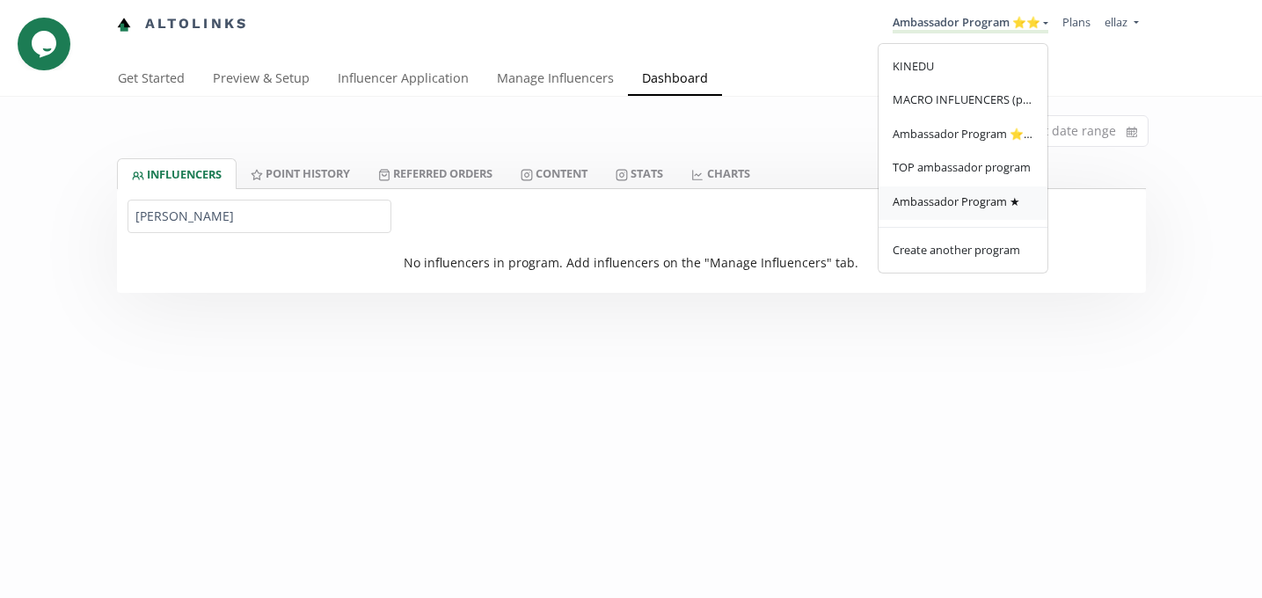
click at [965, 209] on span "Ambassador Program ★" at bounding box center [957, 201] width 128 height 16
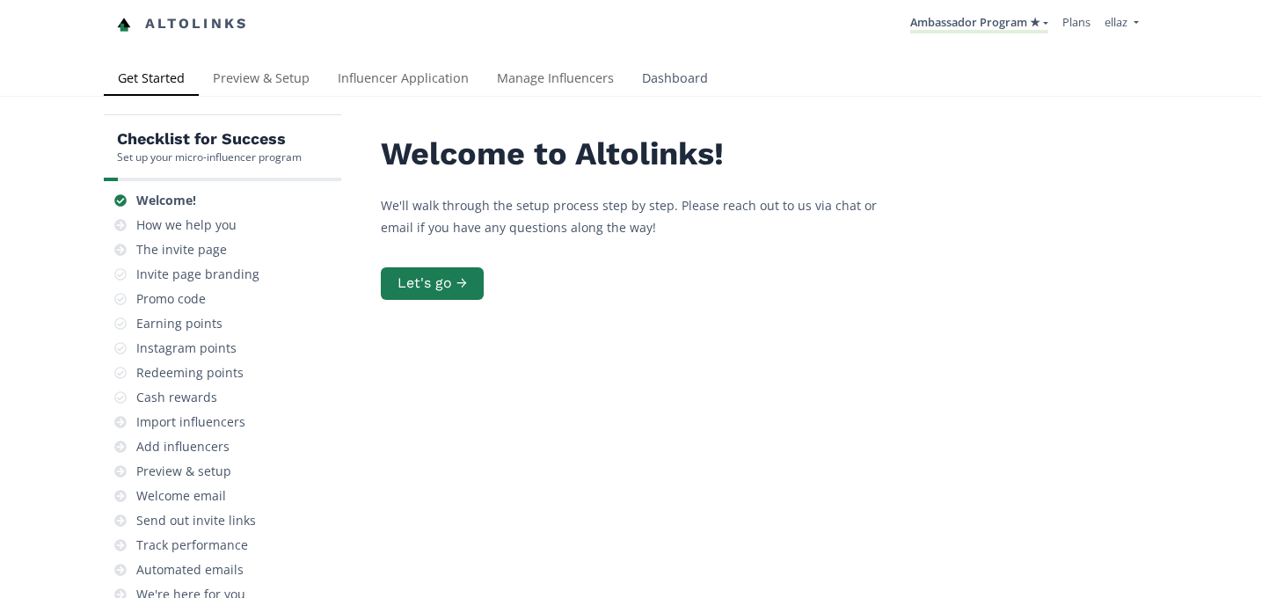
click at [715, 69] on link "Dashboard" at bounding box center [675, 79] width 94 height 35
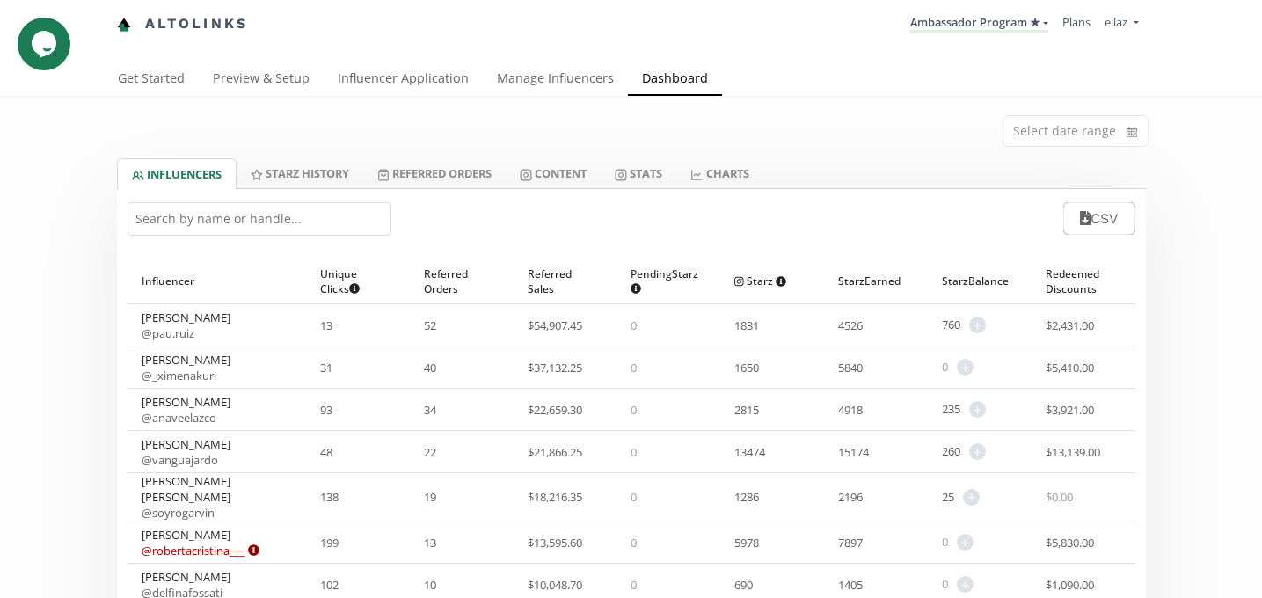
click at [215, 221] on input "text" at bounding box center [260, 218] width 264 height 33
paste input "Camila Rodriguez Mogas"
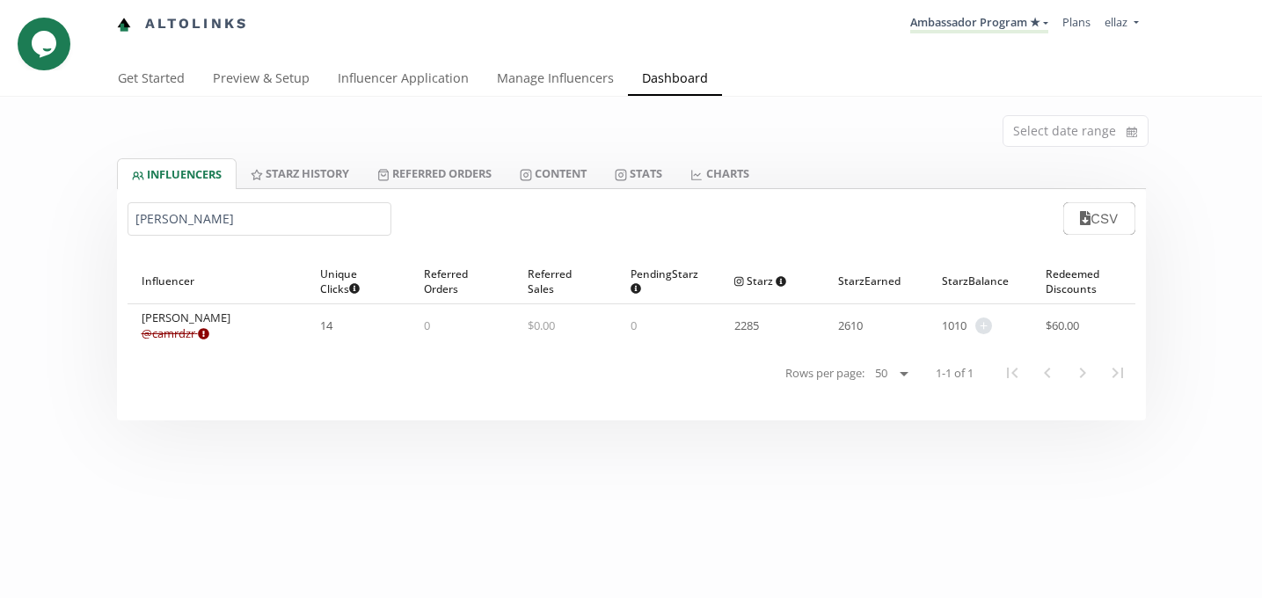
type input "Camila Ro"
click at [163, 231] on input "Camila Ro" at bounding box center [260, 218] width 264 height 33
click at [914, 34] on li "Ambassador Program ★ KINEDU MACRO INFLUENCERS (prog ventas) Ambassador Program …" at bounding box center [979, 24] width 152 height 34
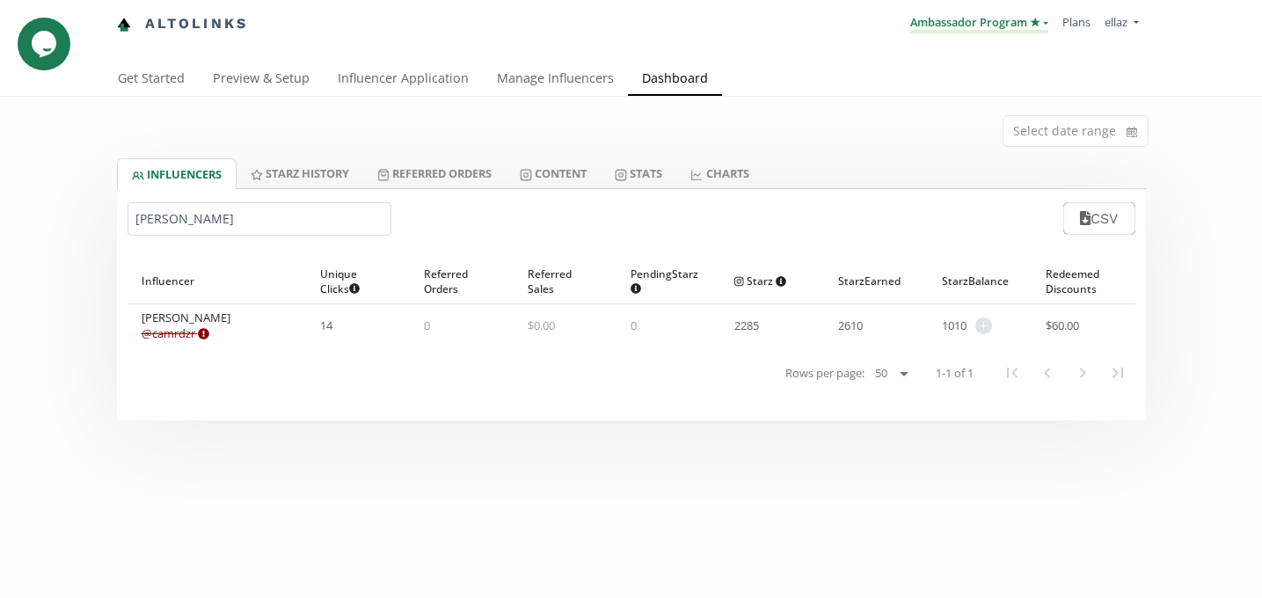
click at [928, 28] on link "Ambassador Program ★" at bounding box center [979, 23] width 138 height 19
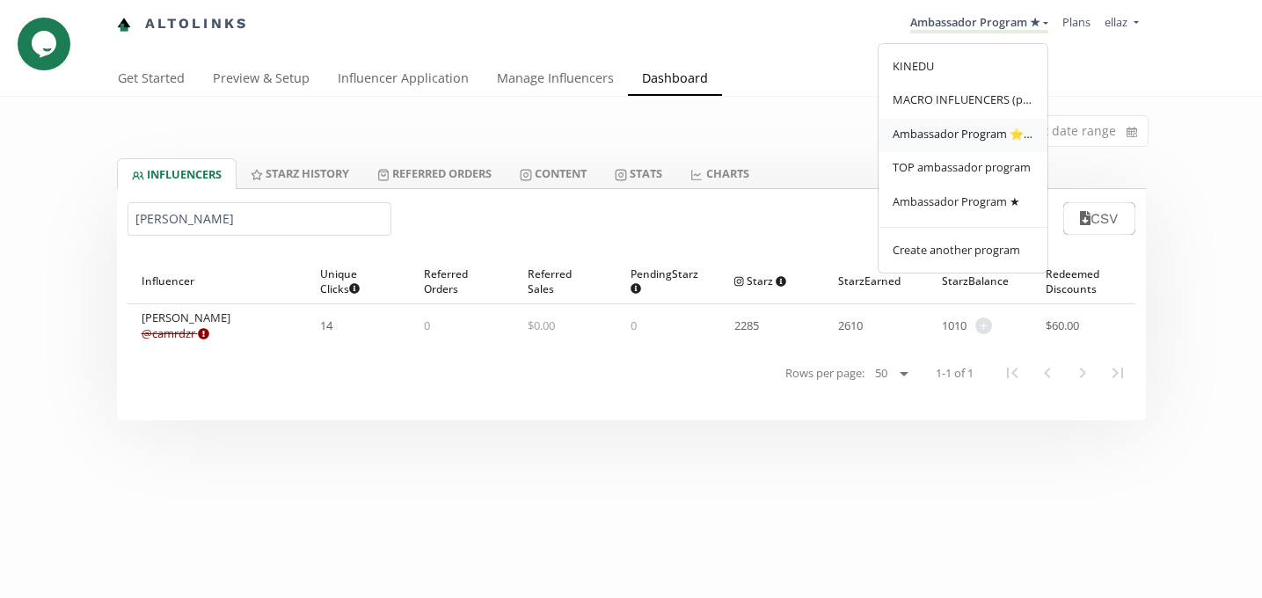
click at [968, 142] on span "Ambassador Program ⭐️⭐️" at bounding box center [963, 134] width 141 height 16
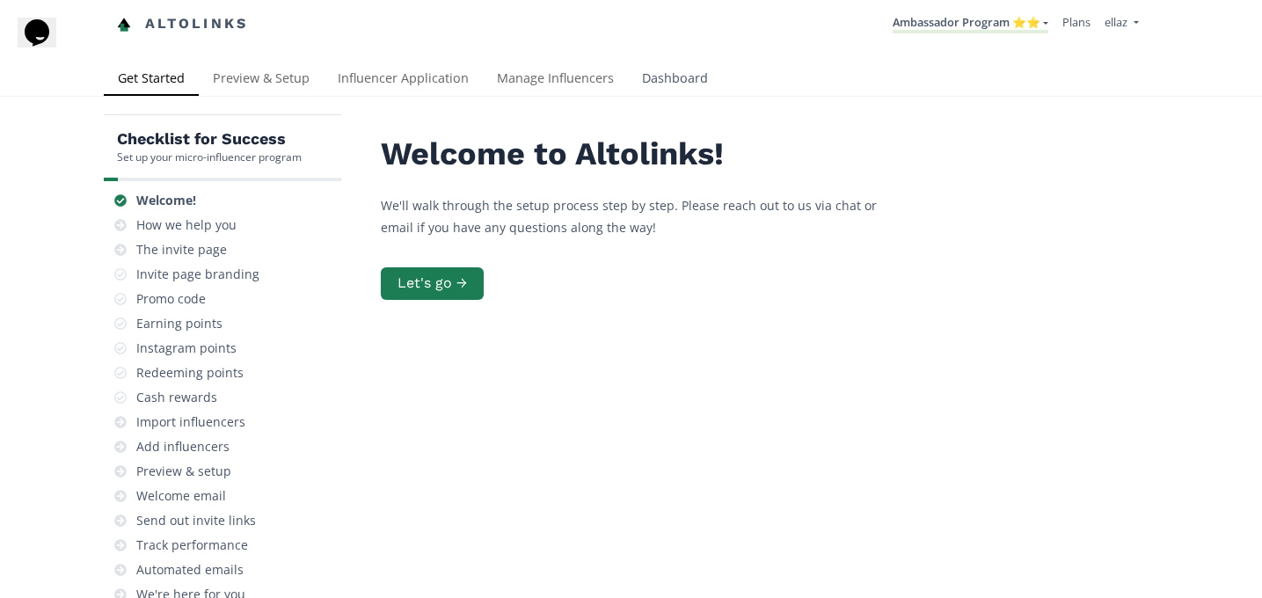
click at [674, 77] on link "Dashboard" at bounding box center [675, 79] width 94 height 35
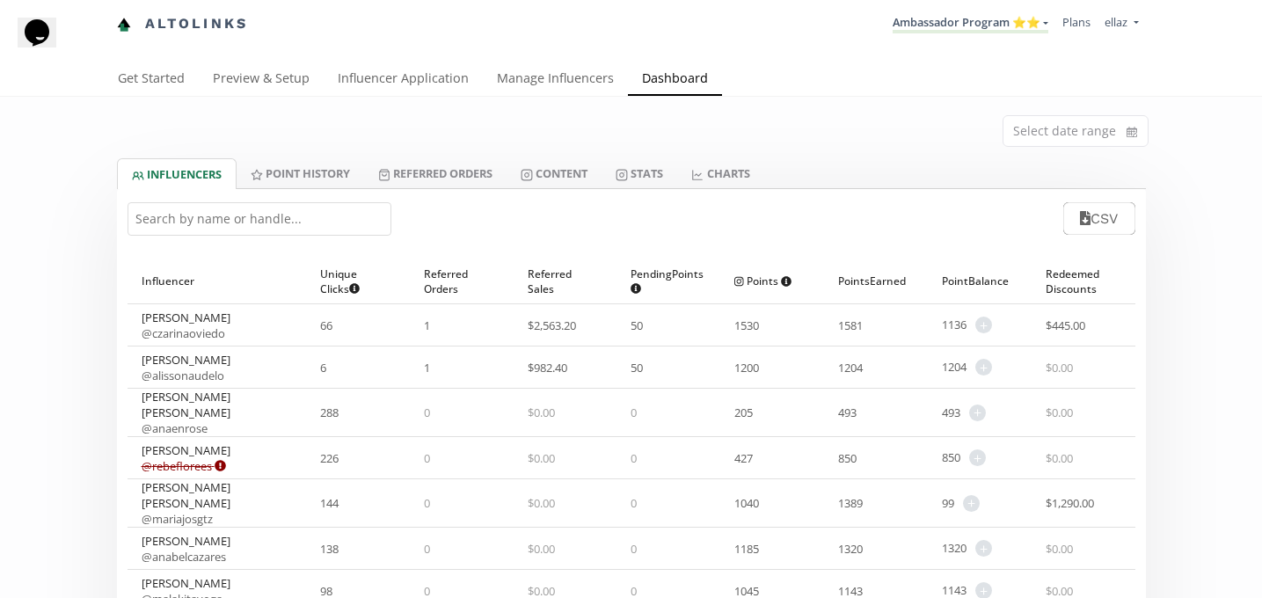
click at [205, 223] on input "text" at bounding box center [260, 218] width 264 height 33
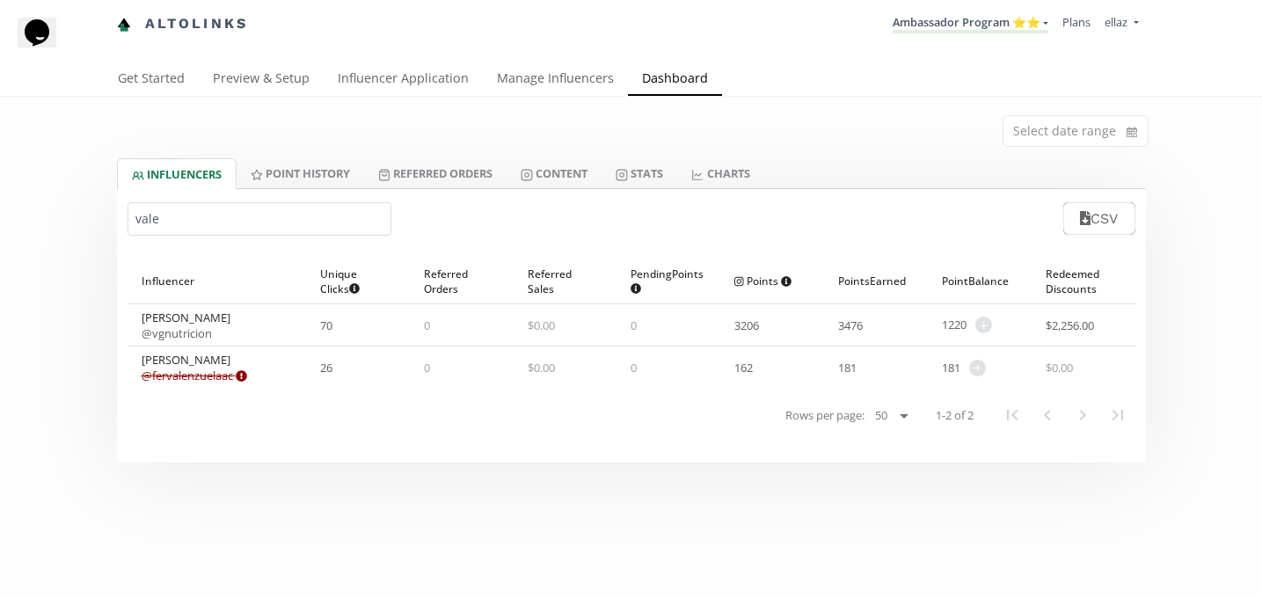
type input "vale"
click at [210, 336] on link "@ vgnutricion" at bounding box center [177, 333] width 70 height 16
click at [986, 27] on link "Ambassador Program ⭐️⭐️" at bounding box center [971, 23] width 156 height 19
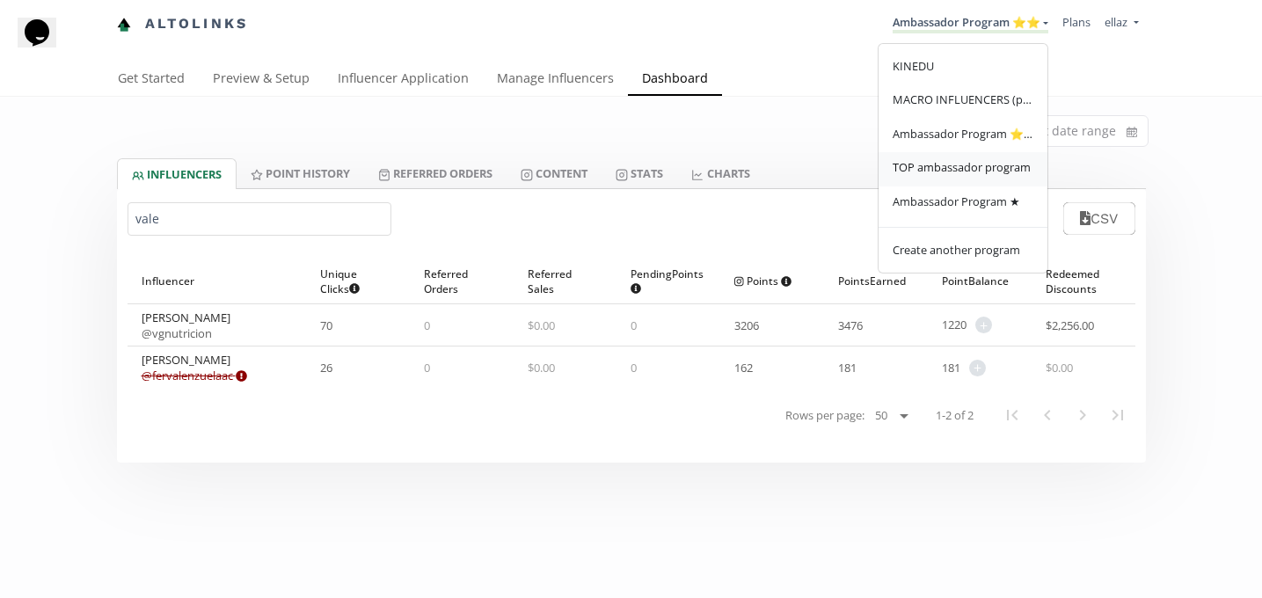
click at [969, 164] on span "TOP ambassador program" at bounding box center [962, 167] width 138 height 16
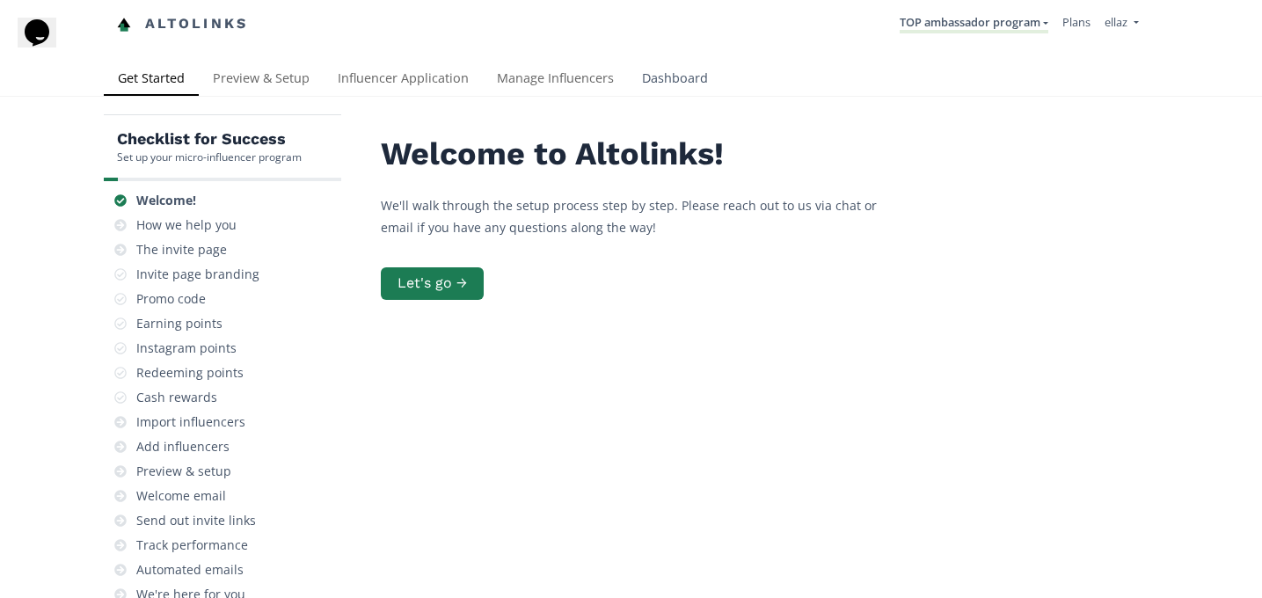
click at [703, 78] on link "Dashboard" at bounding box center [675, 79] width 94 height 35
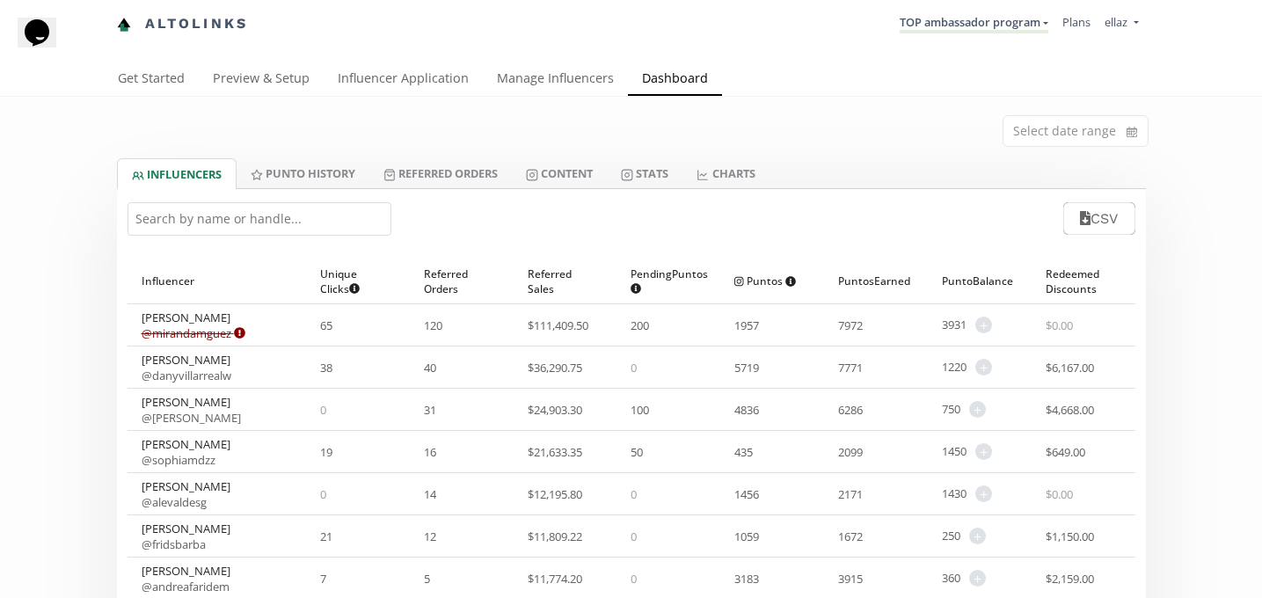
click at [222, 224] on input "text" at bounding box center [260, 218] width 264 height 33
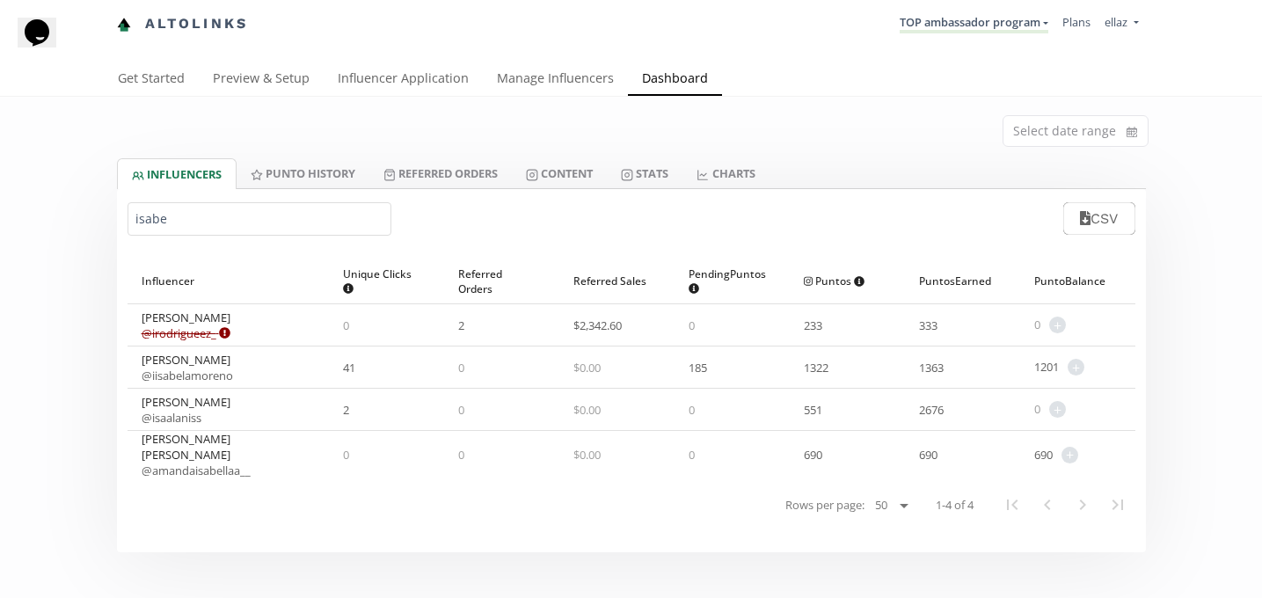
click at [196, 379] on link "@ iisabelamoreno" at bounding box center [187, 376] width 91 height 16
click at [163, 230] on input "isabe" at bounding box center [260, 218] width 264 height 33
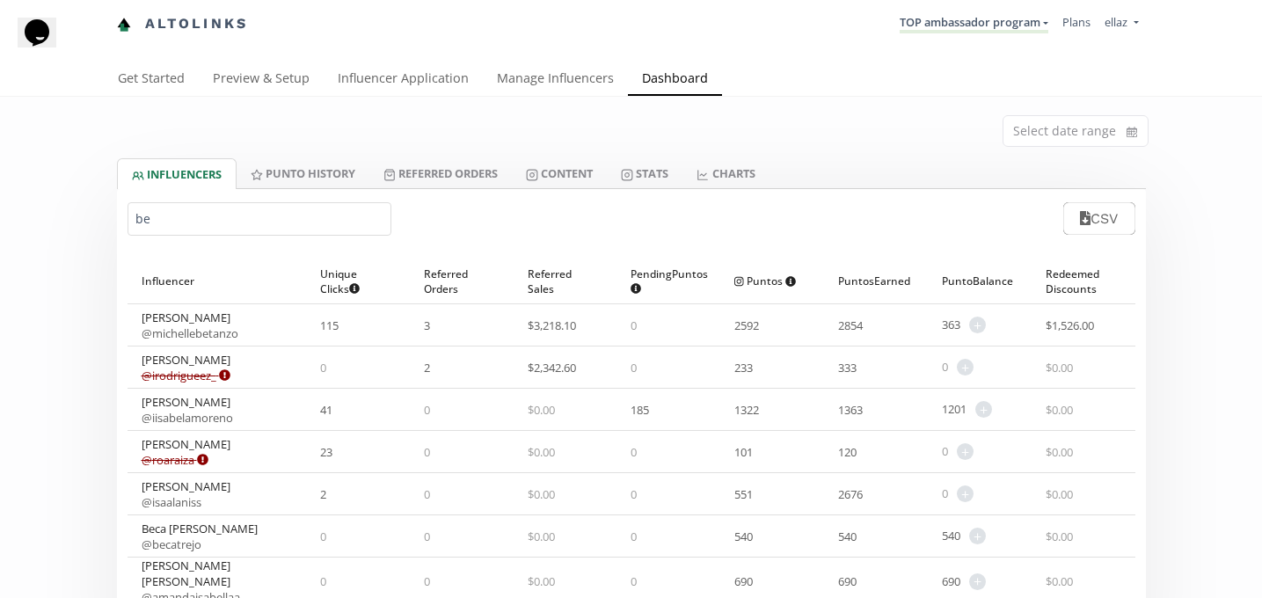
type input "b"
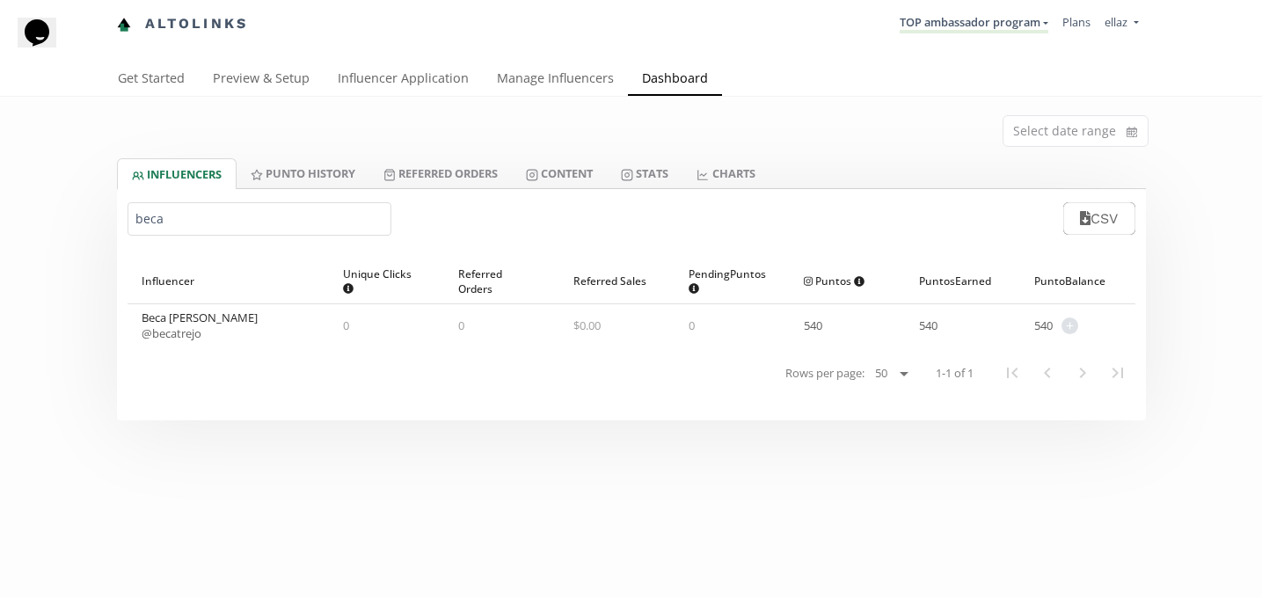
type input "beca"
click at [190, 337] on link "@ becatrejo" at bounding box center [172, 333] width 60 height 16
click at [942, 18] on link "TOP ambassador program" at bounding box center [974, 23] width 149 height 19
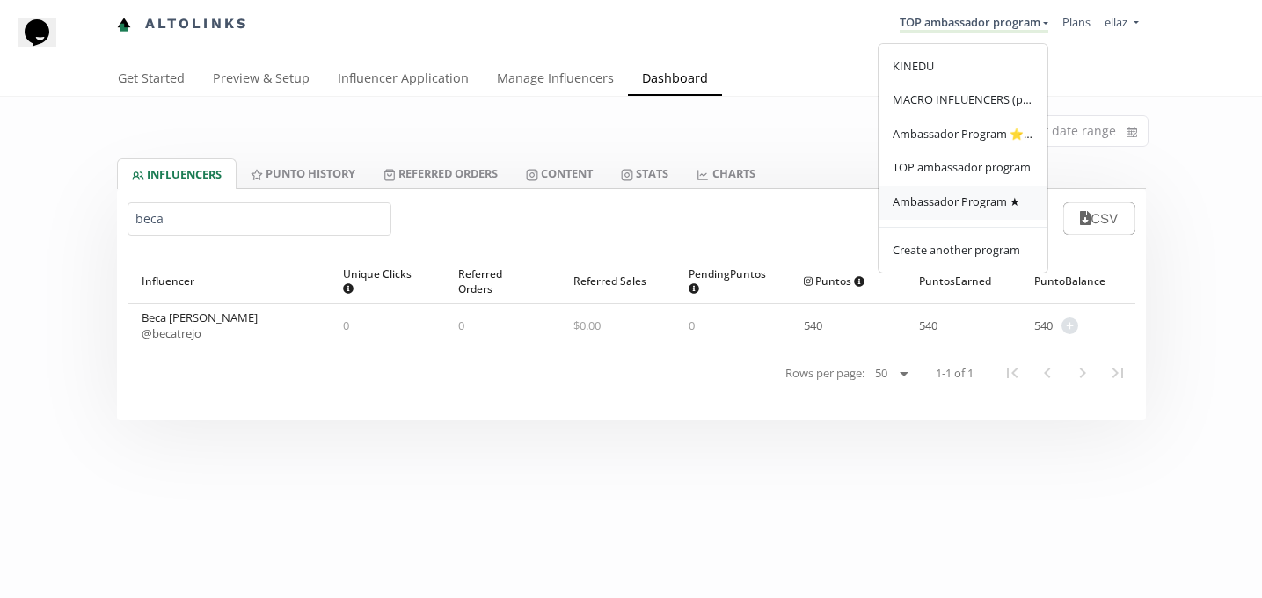
click at [976, 209] on span "Ambassador Program ★" at bounding box center [957, 201] width 128 height 16
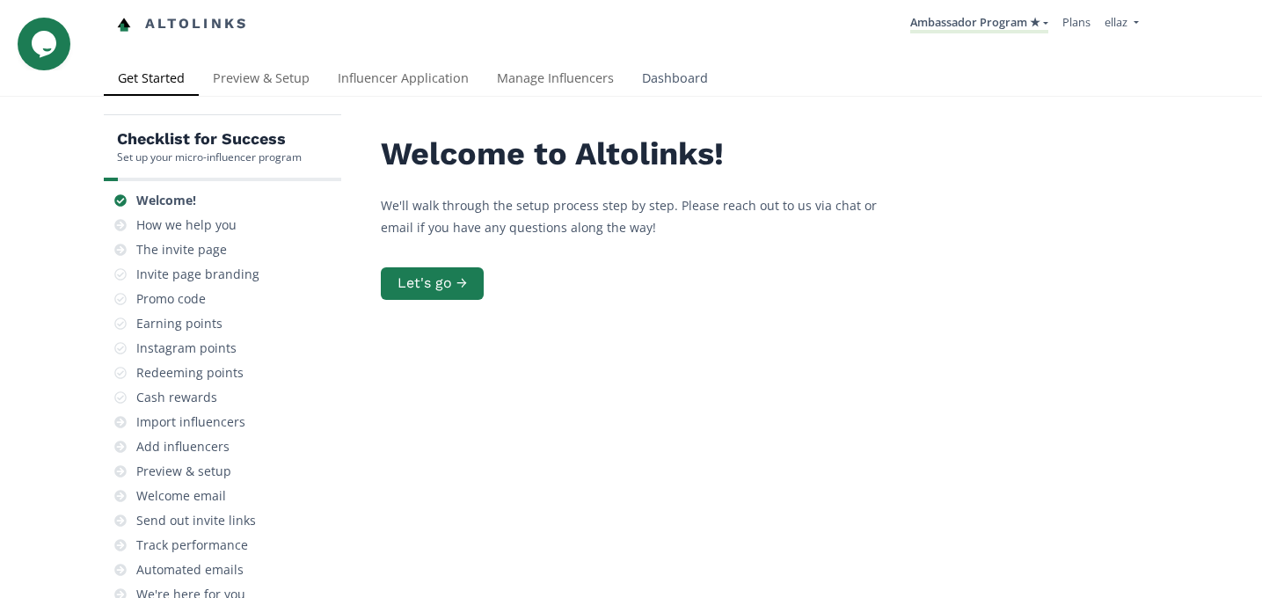
click at [633, 75] on link "Dashboard" at bounding box center [675, 79] width 94 height 35
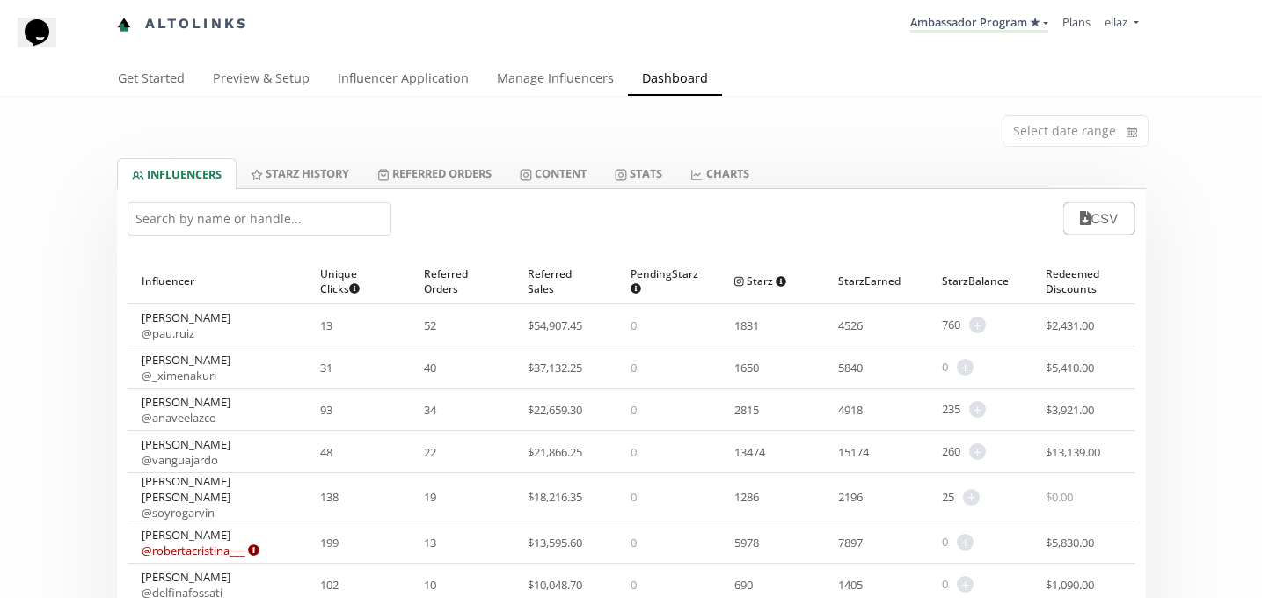
click at [222, 221] on input "text" at bounding box center [260, 218] width 264 height 33
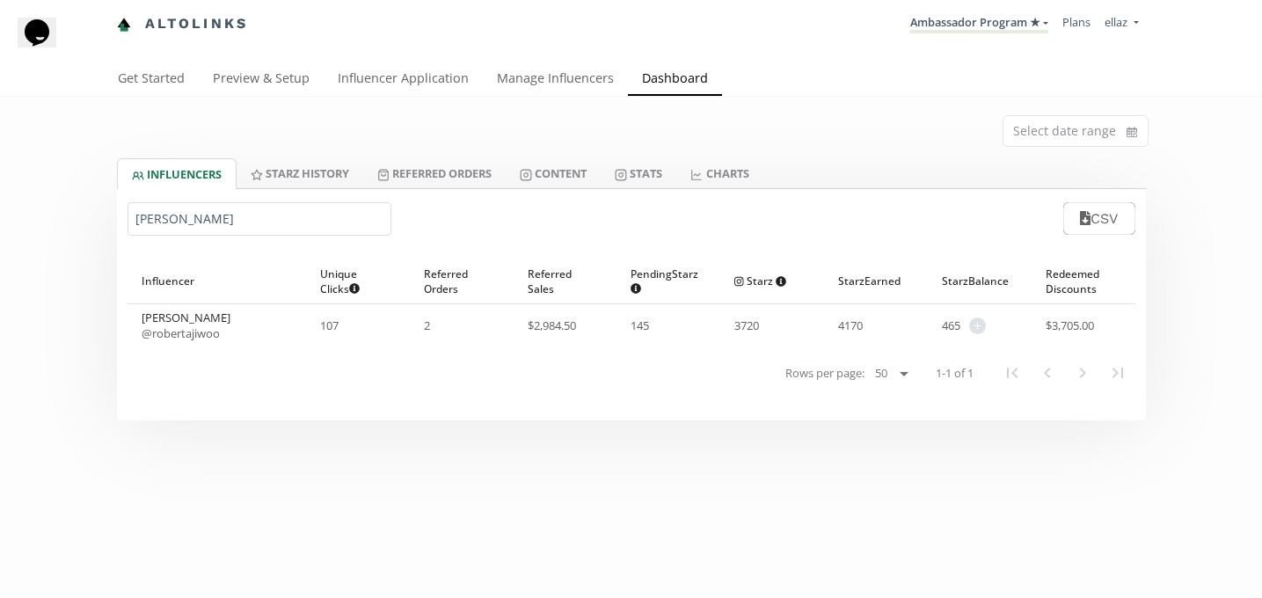
type input "roberta ki"
click at [186, 339] on link "@ robertajiwoo" at bounding box center [181, 333] width 78 height 16
click at [562, 172] on link "Content" at bounding box center [553, 173] width 95 height 30
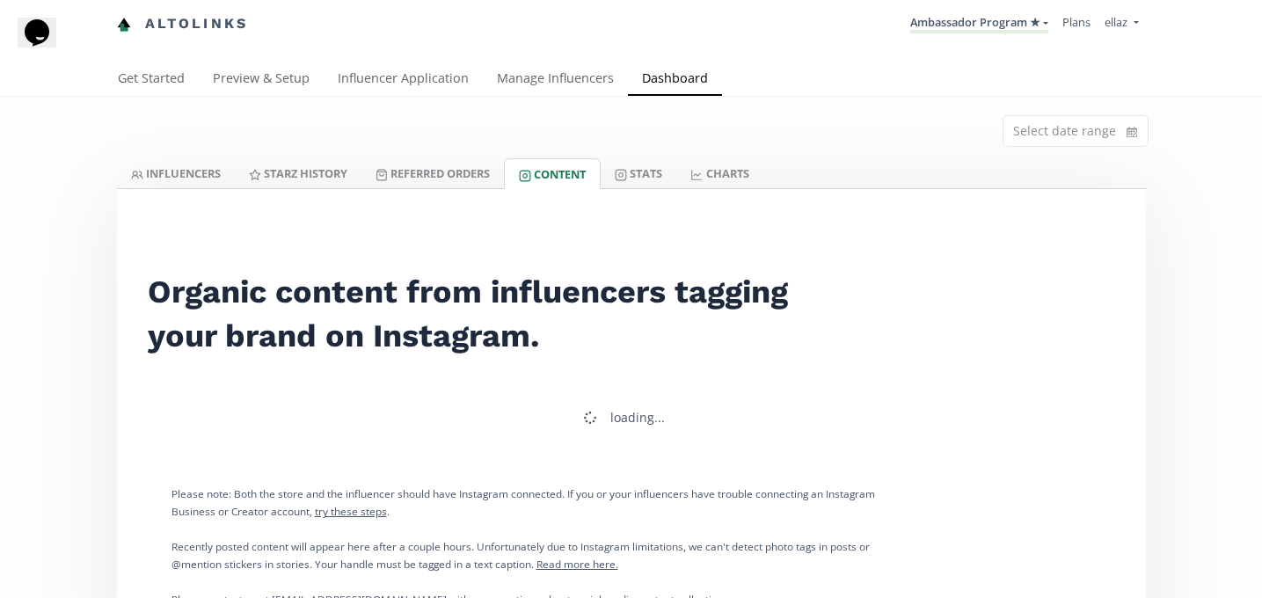
scroll to position [269, 0]
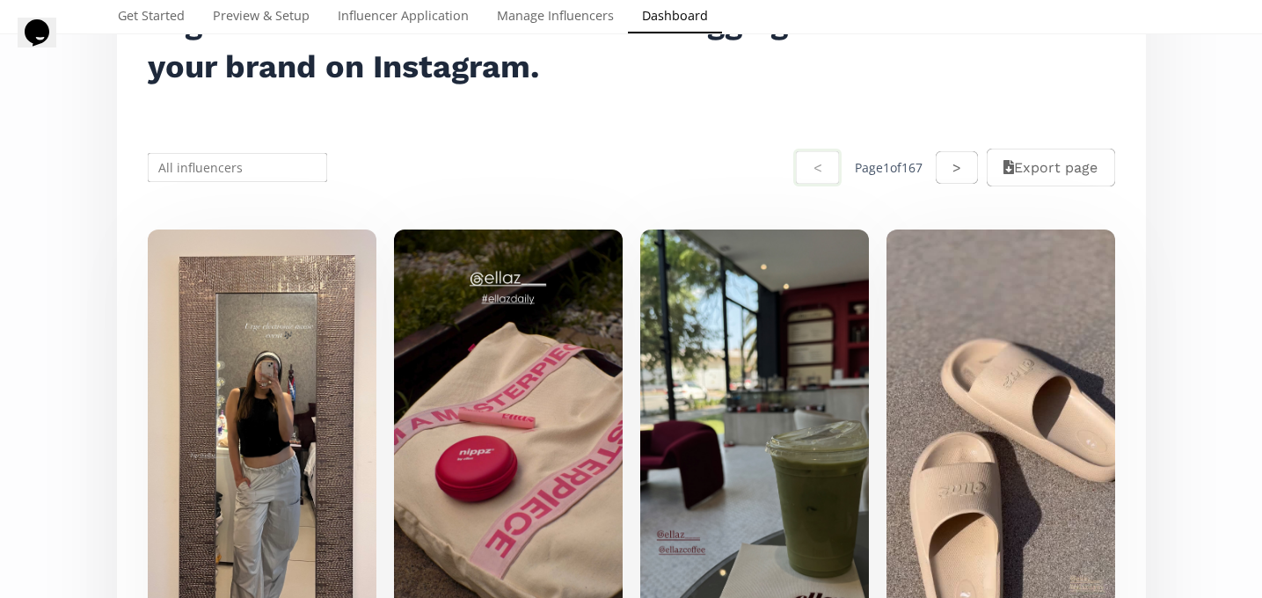
click at [253, 141] on div "< Page 1 of 167 > Export page" at bounding box center [632, 168] width 1008 height 84
click at [210, 145] on div "< Page 1 of 167 > Export page" at bounding box center [632, 168] width 1008 height 84
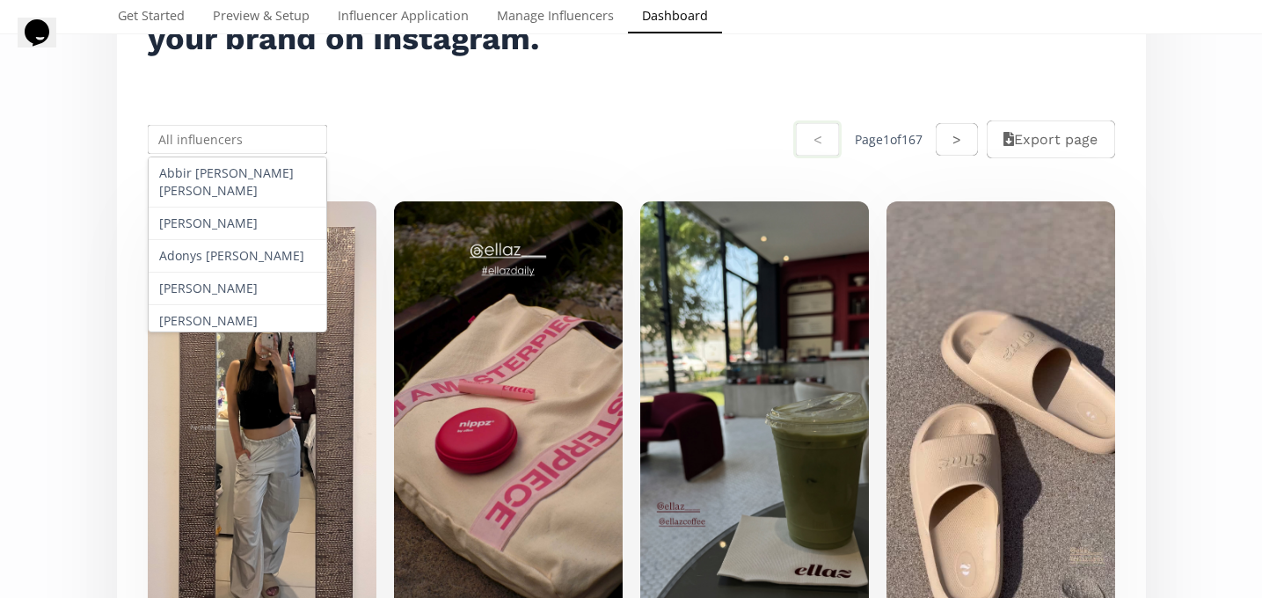
click at [200, 145] on input "text" at bounding box center [238, 139] width 186 height 34
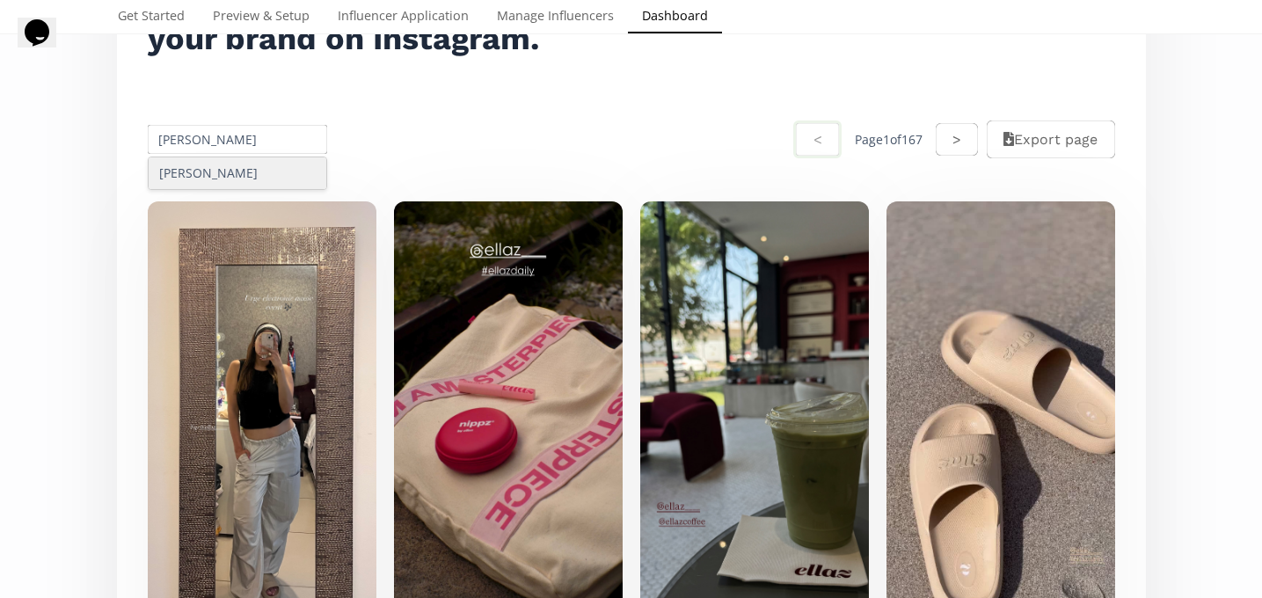
click at [222, 163] on div "[PERSON_NAME]" at bounding box center [238, 173] width 179 height 32
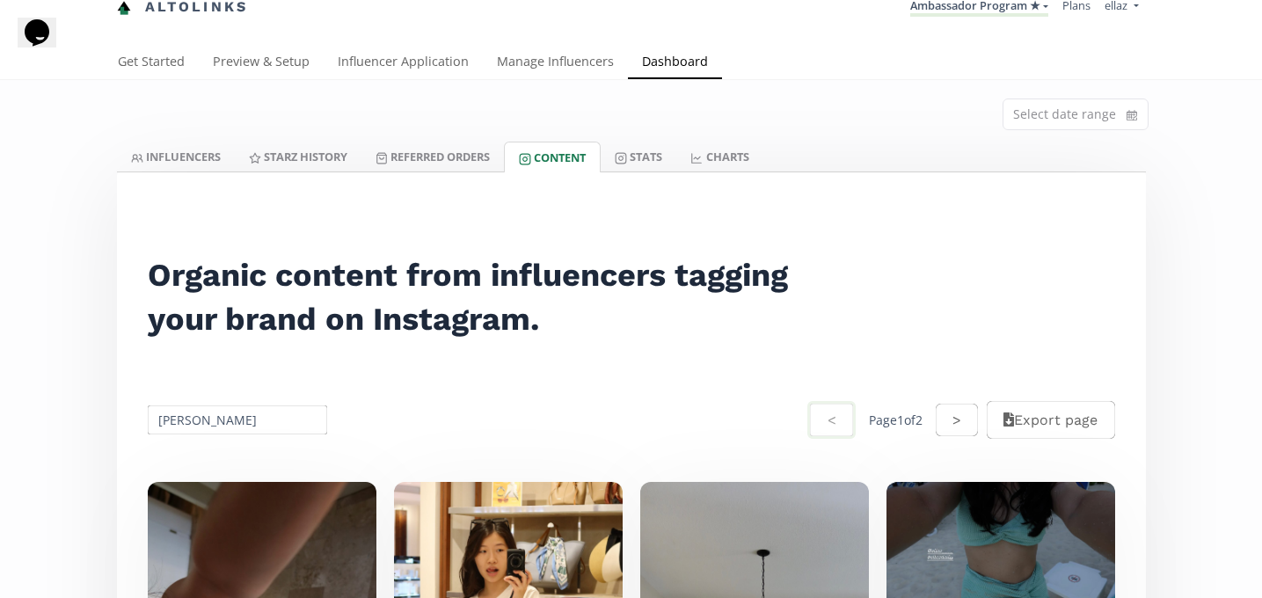
scroll to position [0, 0]
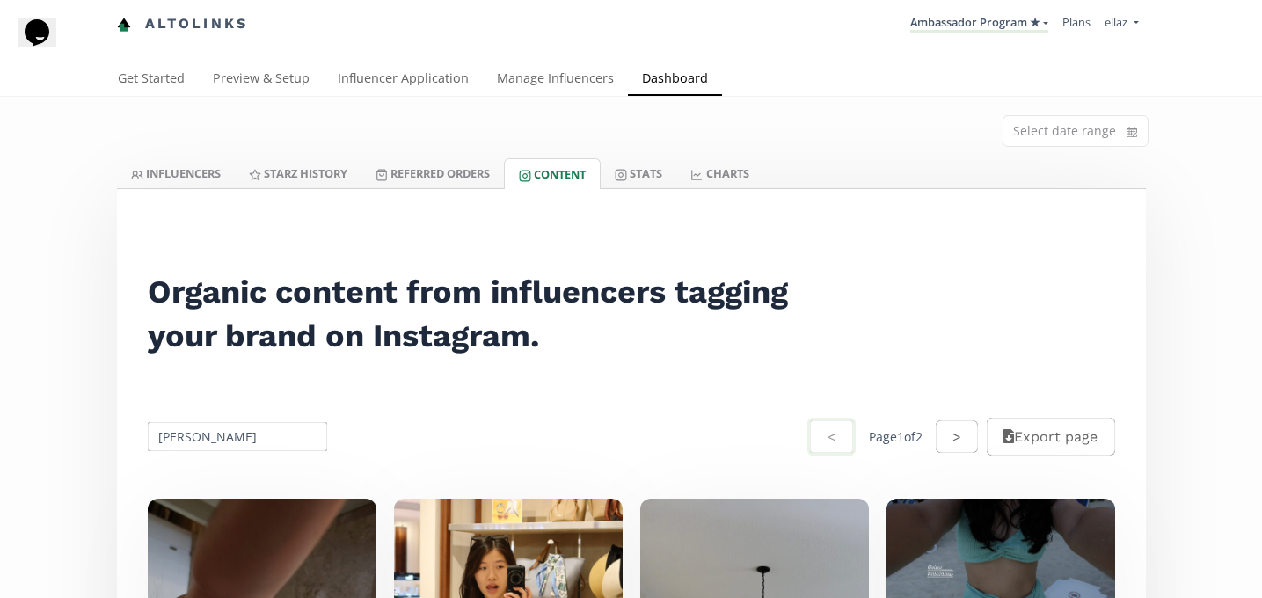
click at [228, 452] on input "[PERSON_NAME]" at bounding box center [238, 436] width 186 height 34
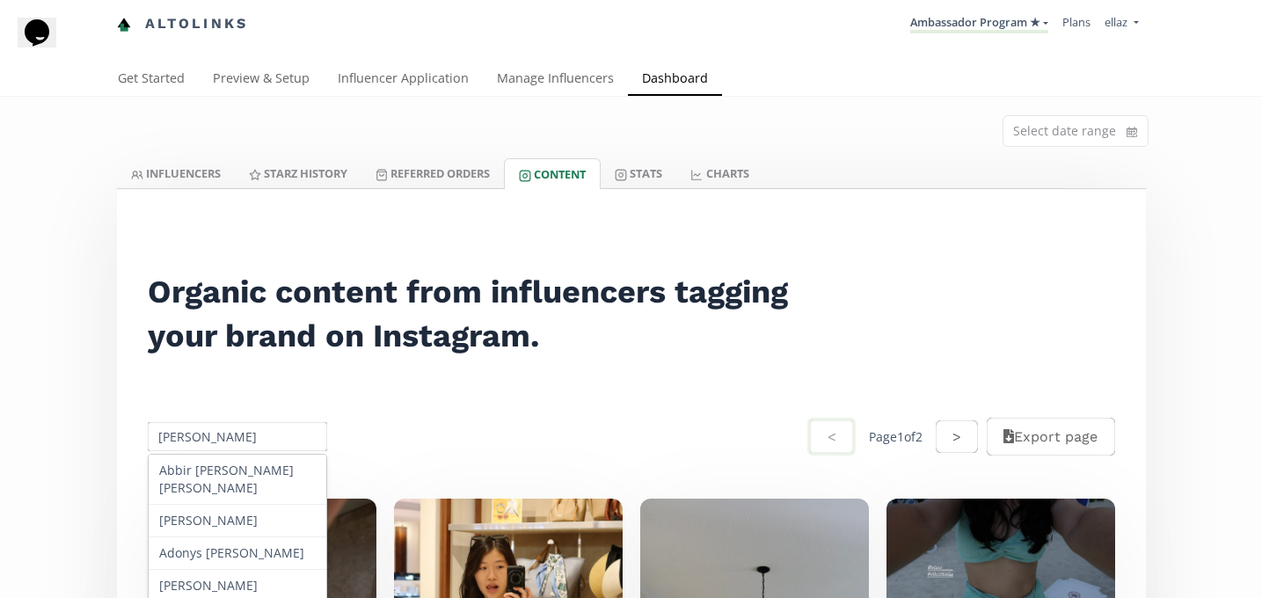
click at [212, 441] on input "[PERSON_NAME]" at bounding box center [238, 436] width 186 height 34
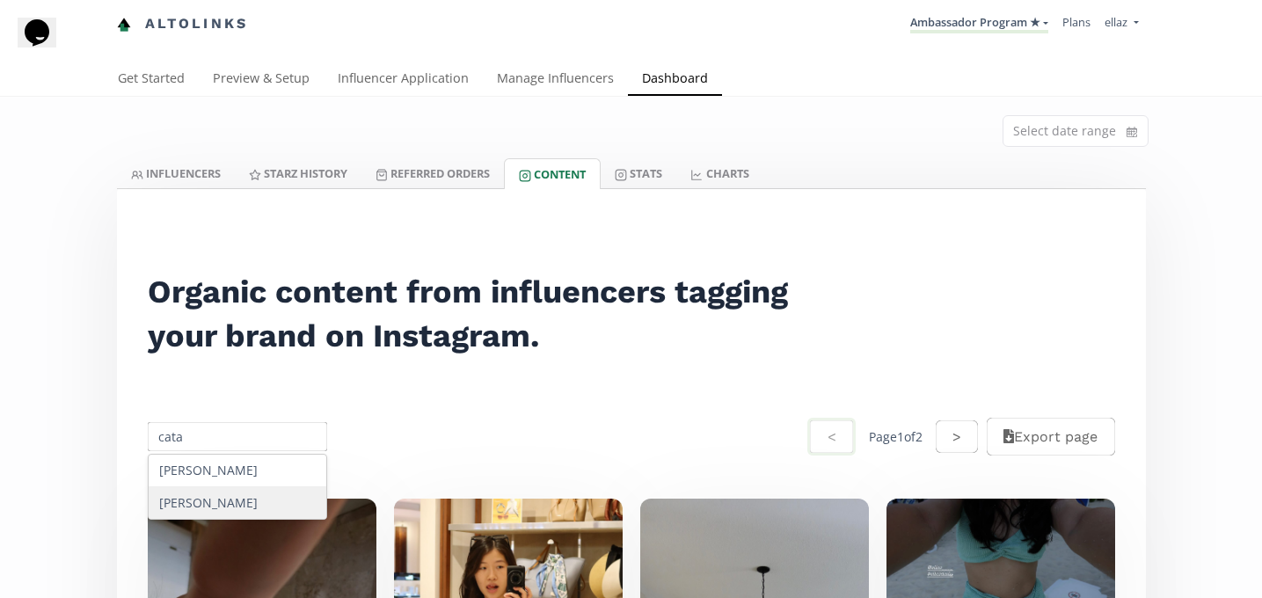
click at [248, 499] on div "Catalina Vergara" at bounding box center [238, 503] width 179 height 32
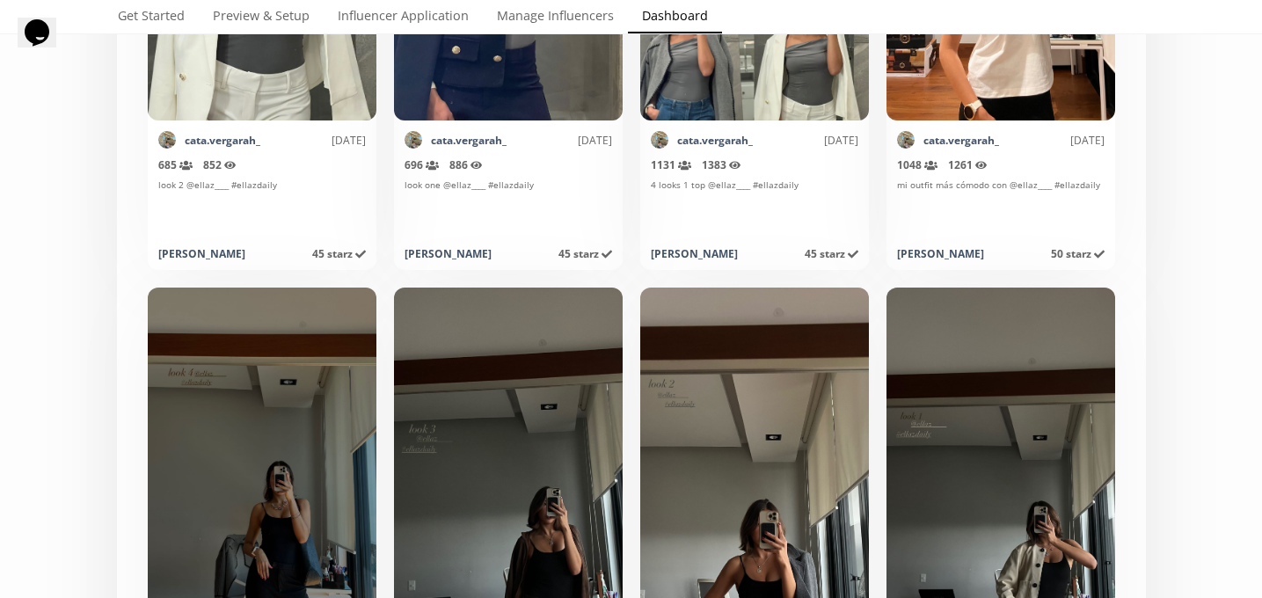
scroll to position [1365, 0]
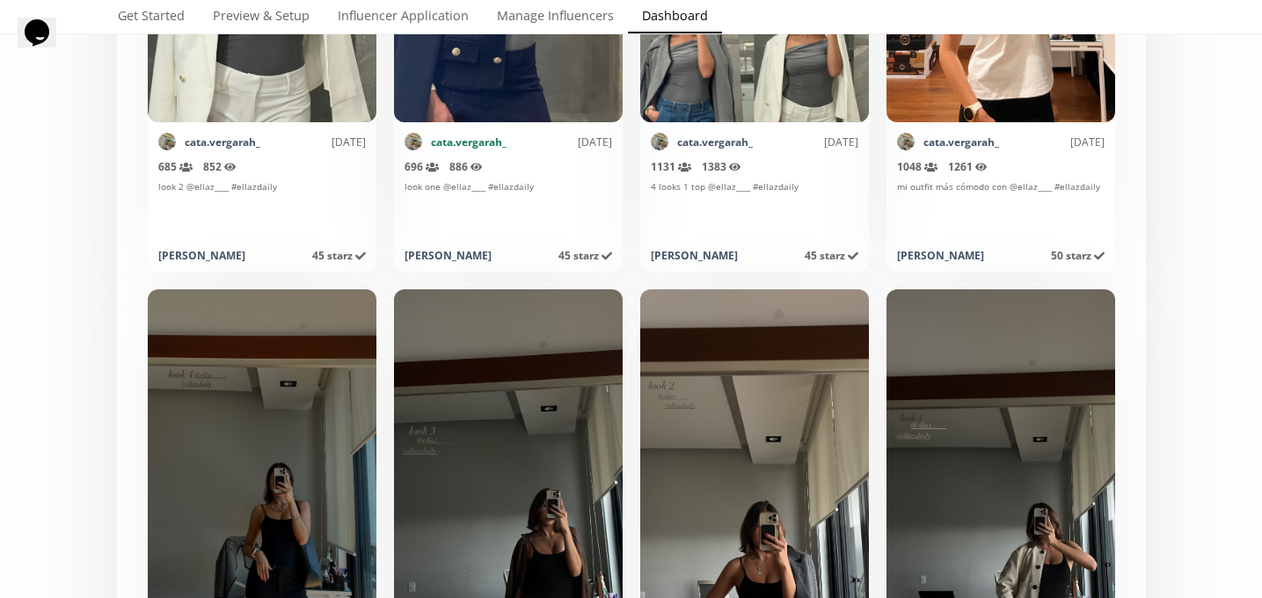
click at [454, 142] on link "cata.vergarah_" at bounding box center [469, 142] width 76 height 15
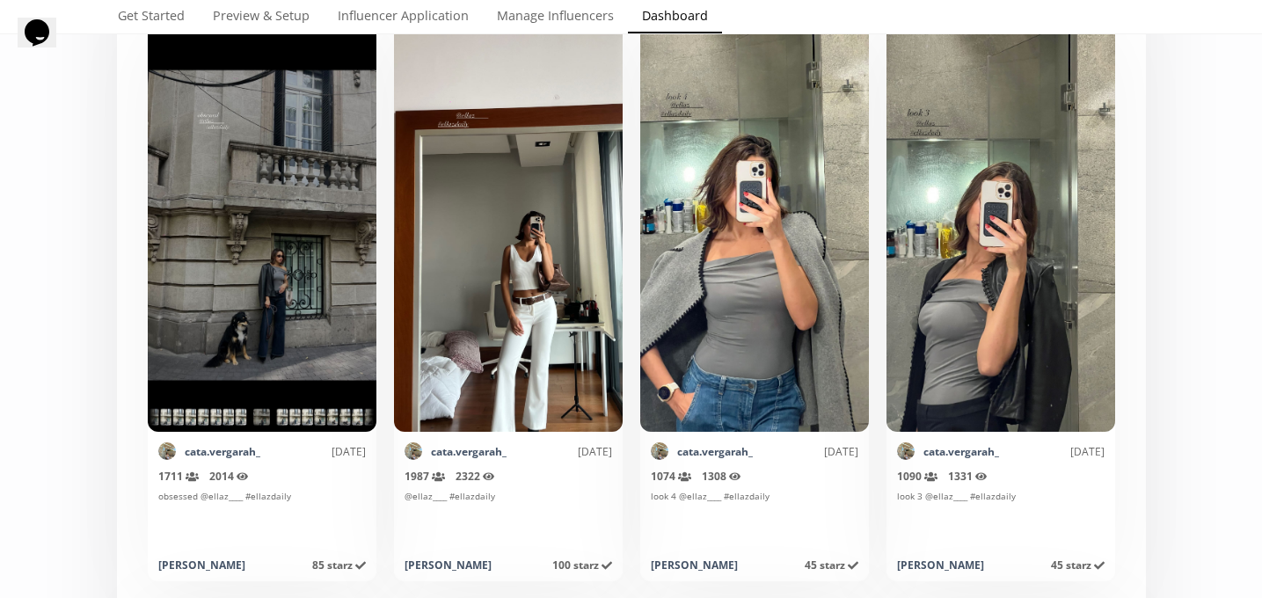
scroll to position [224, 0]
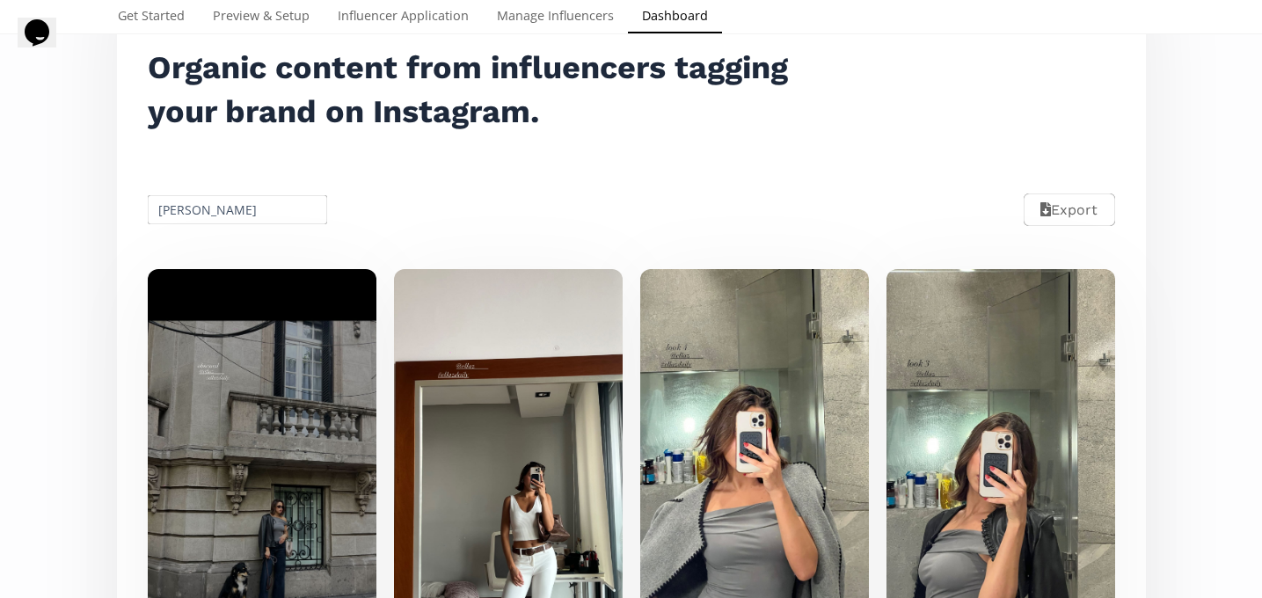
click at [254, 196] on input "Catalina Vergara" at bounding box center [238, 210] width 186 height 34
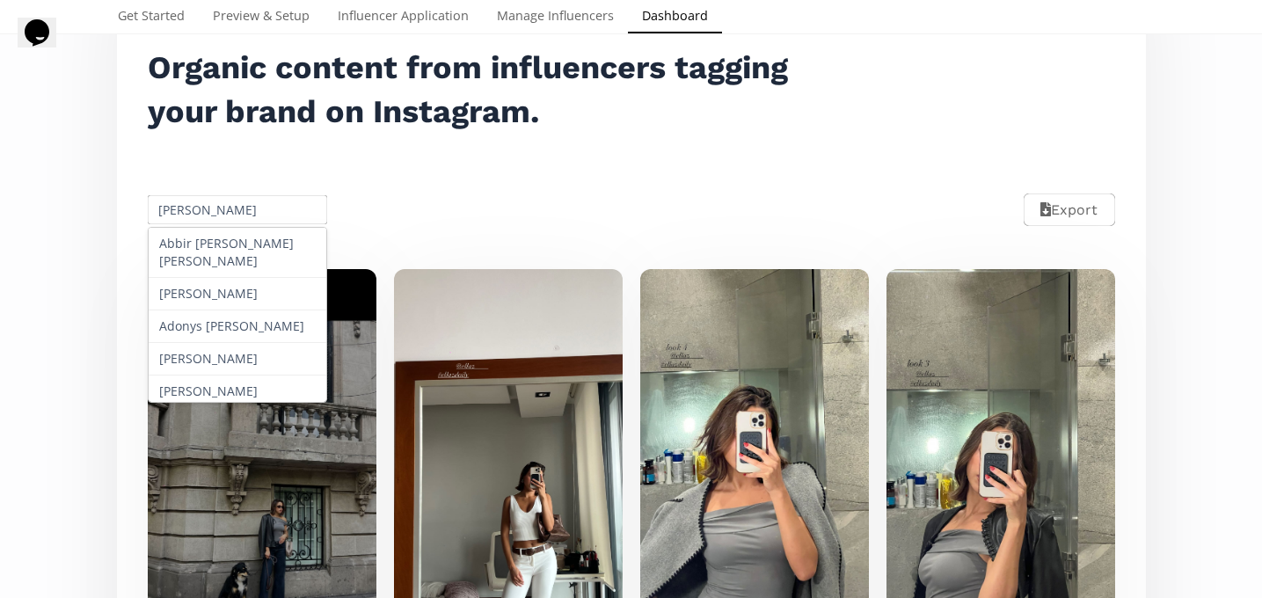
click at [254, 196] on input "Catalina Vergara" at bounding box center [238, 210] width 186 height 34
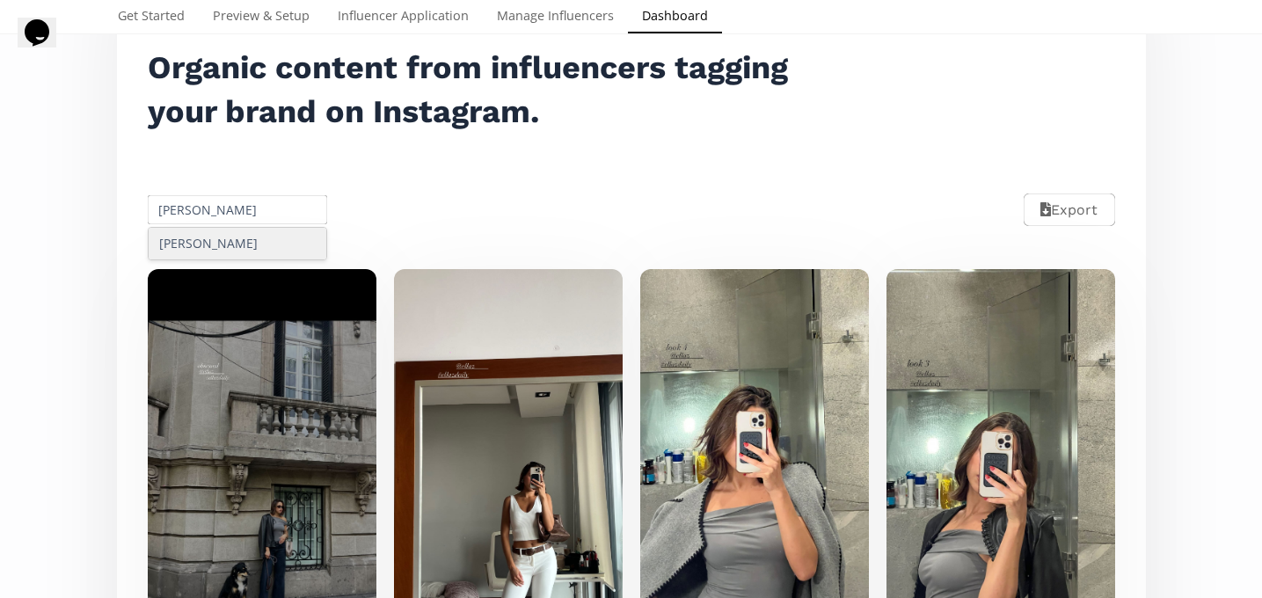
click at [260, 231] on div "Isabella Adams" at bounding box center [238, 244] width 179 height 32
type input "Isabella Adams"
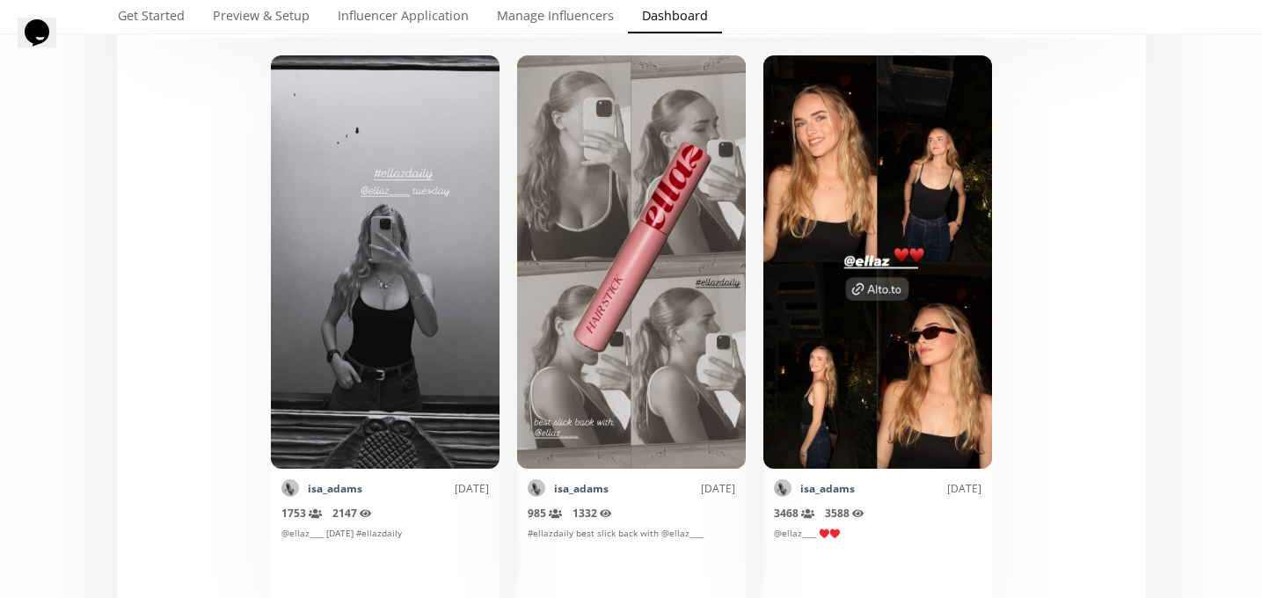
scroll to position [1068, 0]
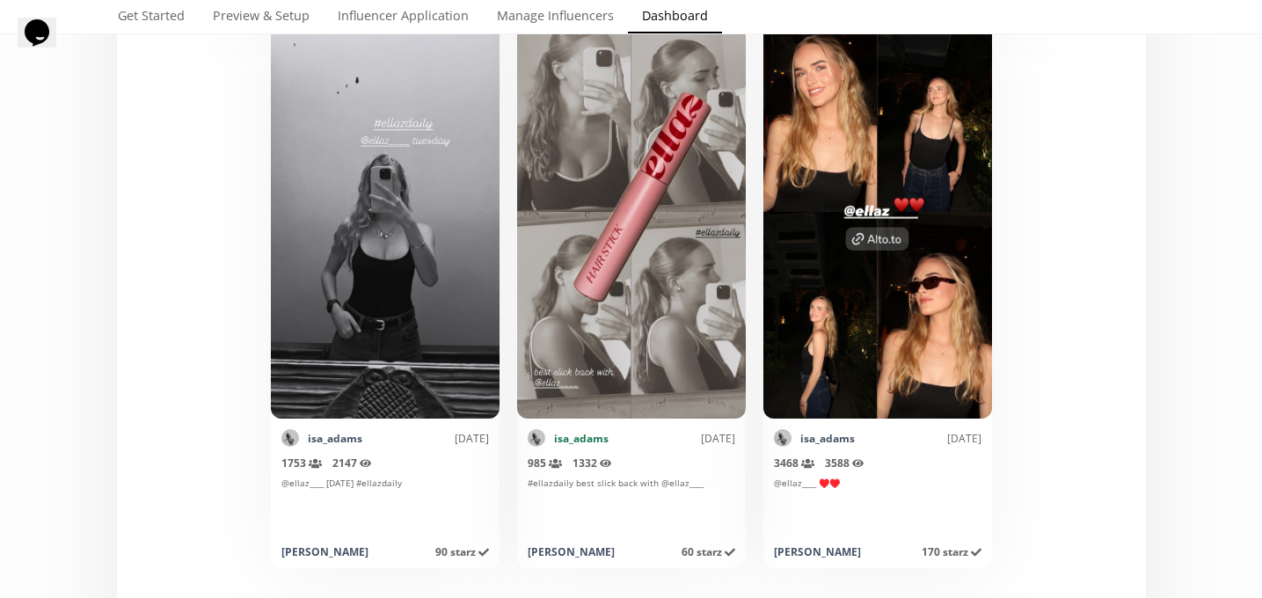
click at [576, 440] on link "isa_adams" at bounding box center [581, 438] width 55 height 15
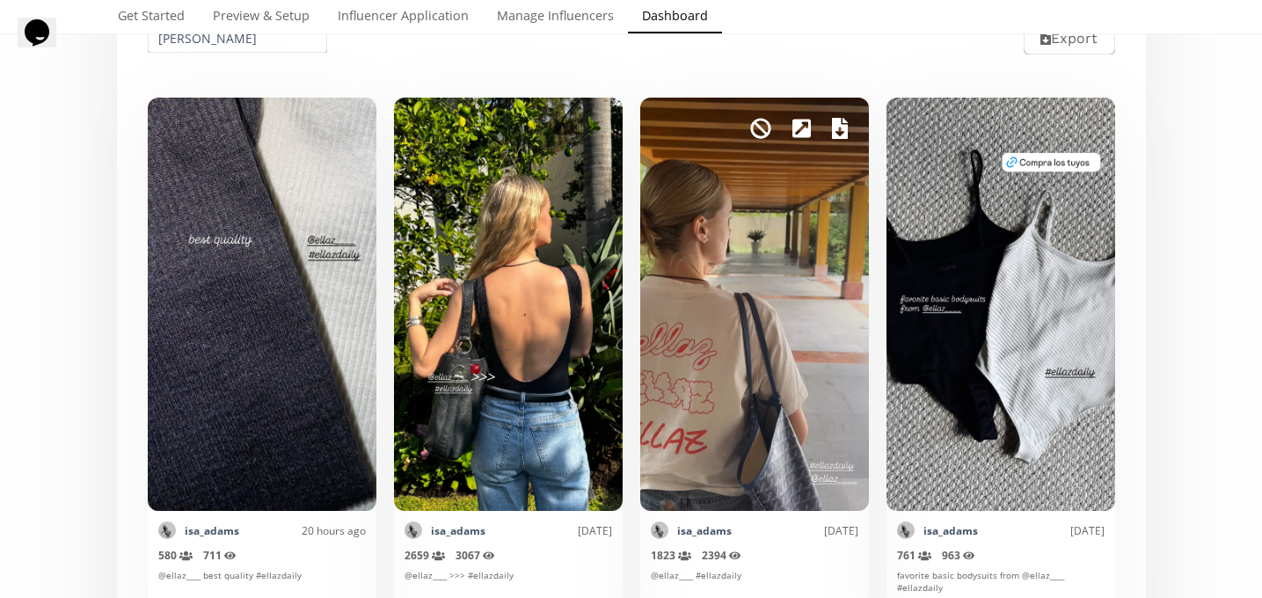
scroll to position [458, 0]
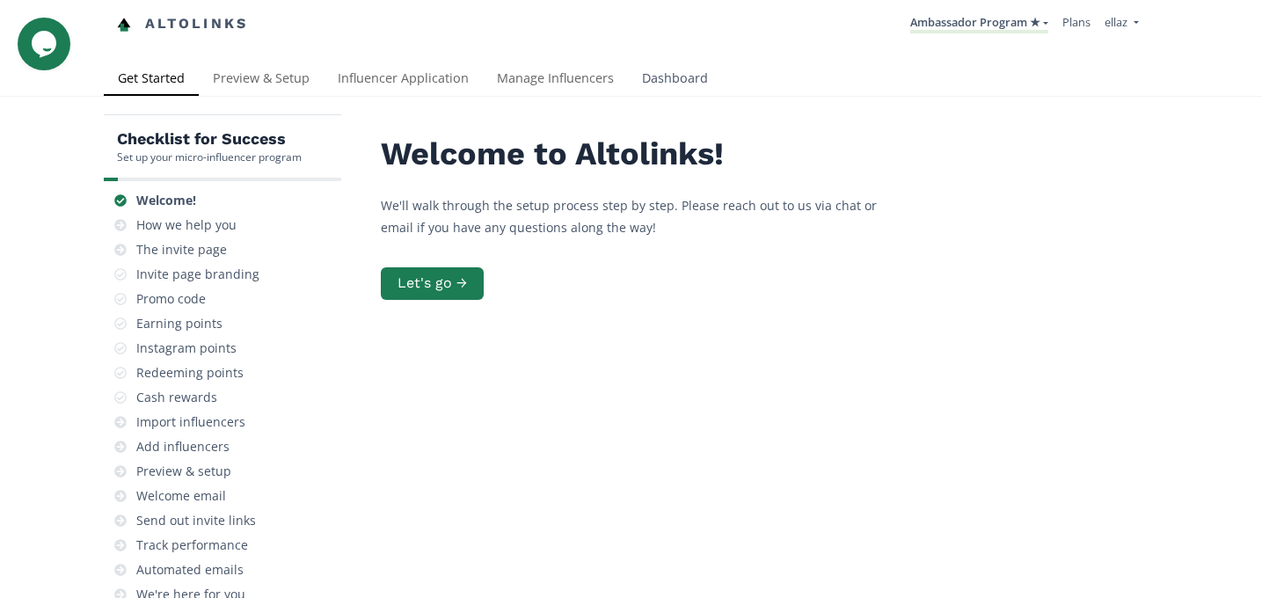
click at [671, 84] on link "Dashboard" at bounding box center [675, 79] width 94 height 35
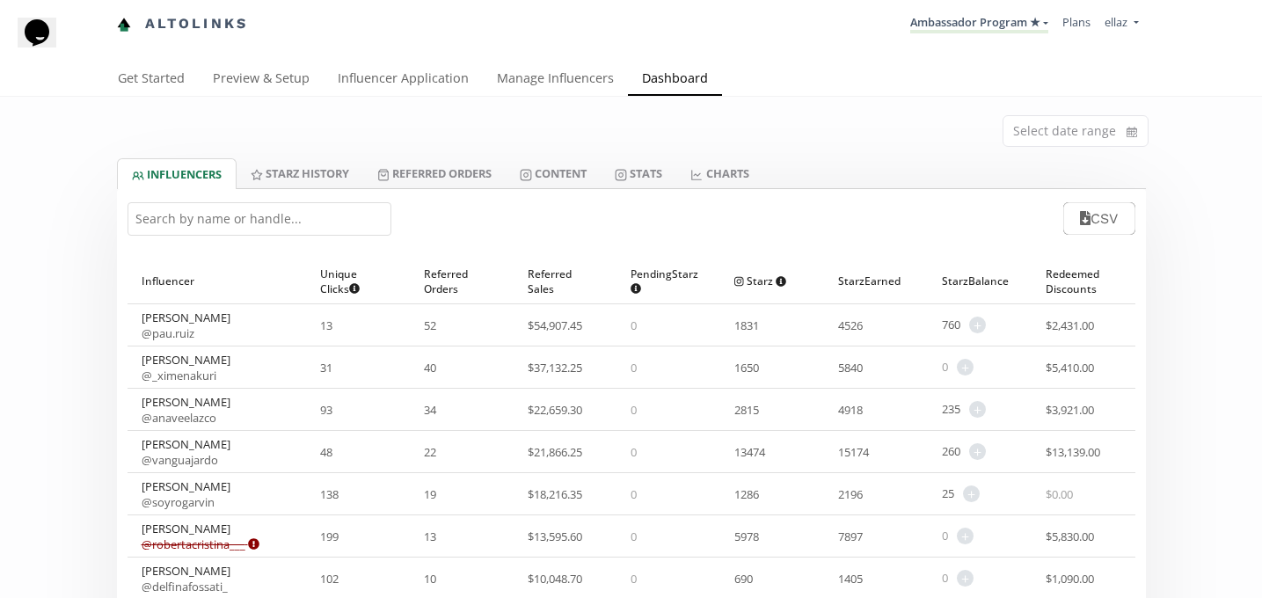
click at [228, 222] on input "text" at bounding box center [260, 218] width 264 height 33
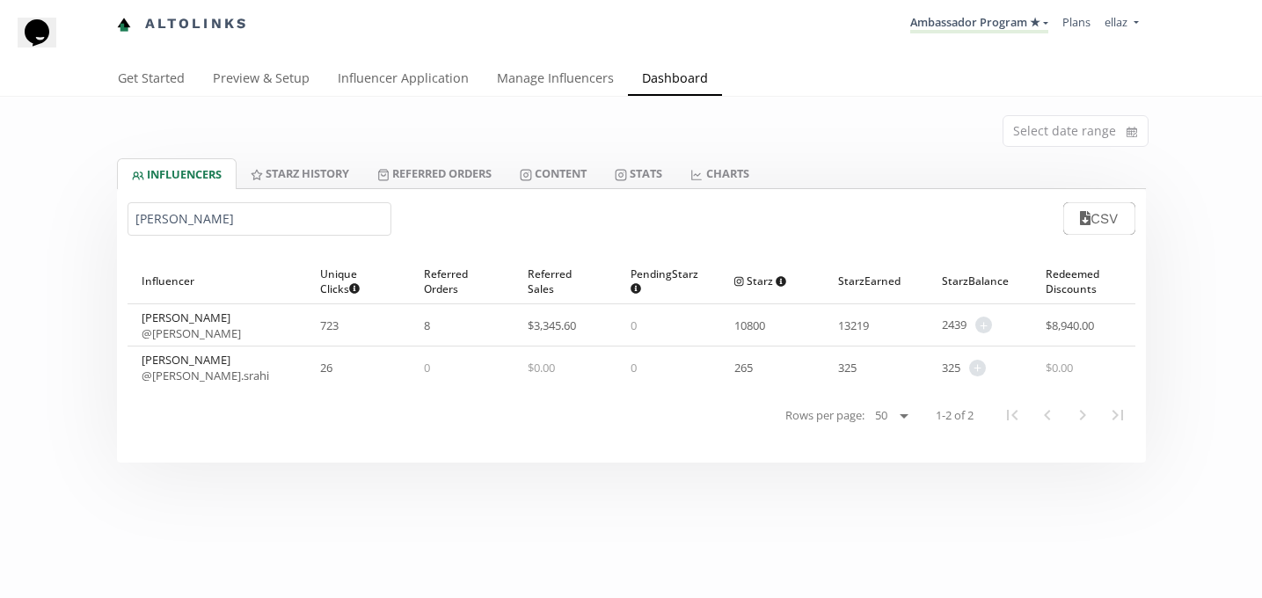
type input "[PERSON_NAME]"
click at [222, 324] on div "[PERSON_NAME] @ michelle__sevilla" at bounding box center [191, 326] width 99 height 32
click at [221, 326] on link "@ michelle__sevilla" at bounding box center [191, 333] width 99 height 16
